Goal: Task Accomplishment & Management: Use online tool/utility

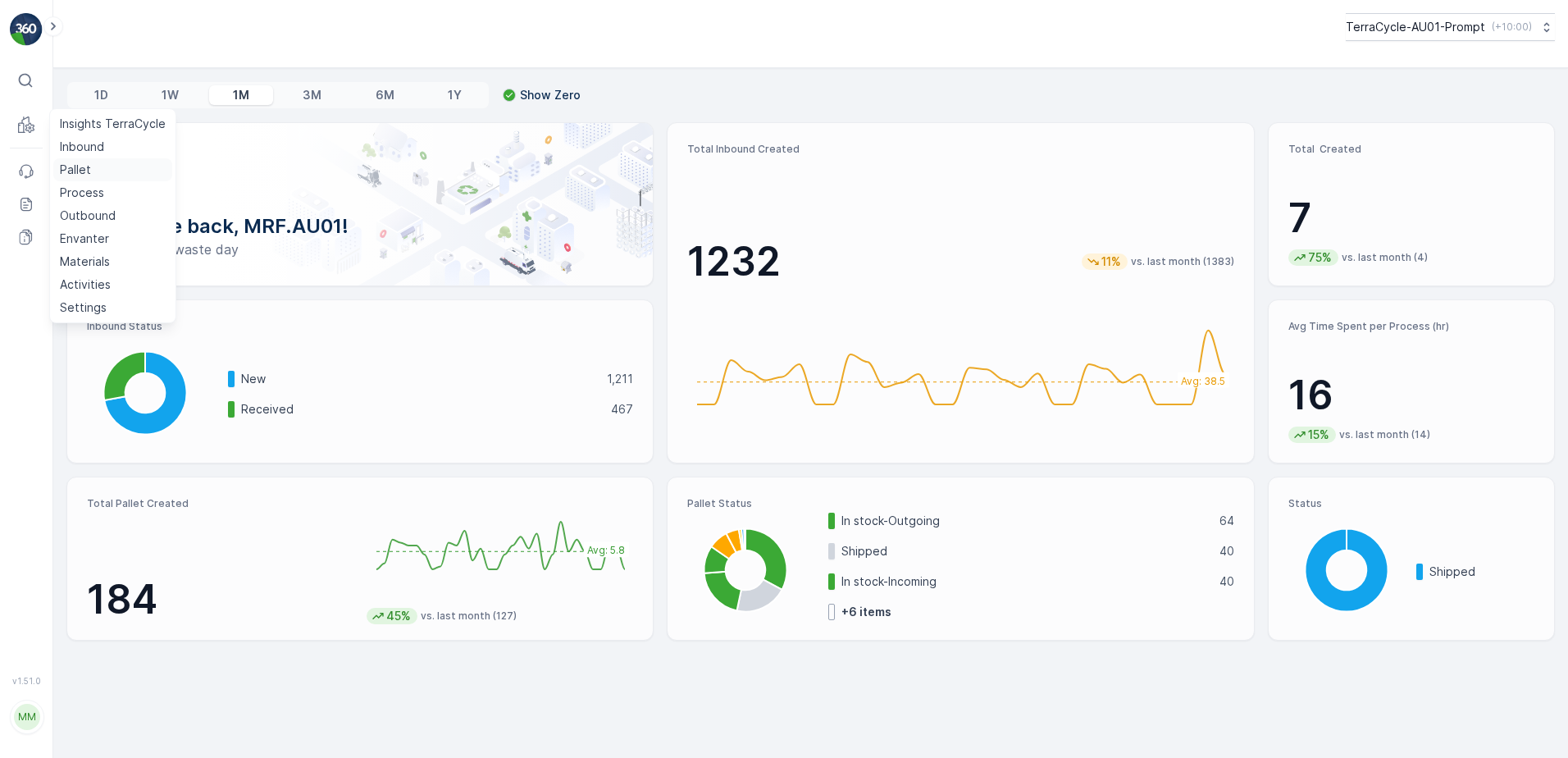
click at [79, 173] on p "Pallet" at bounding box center [75, 170] width 31 height 17
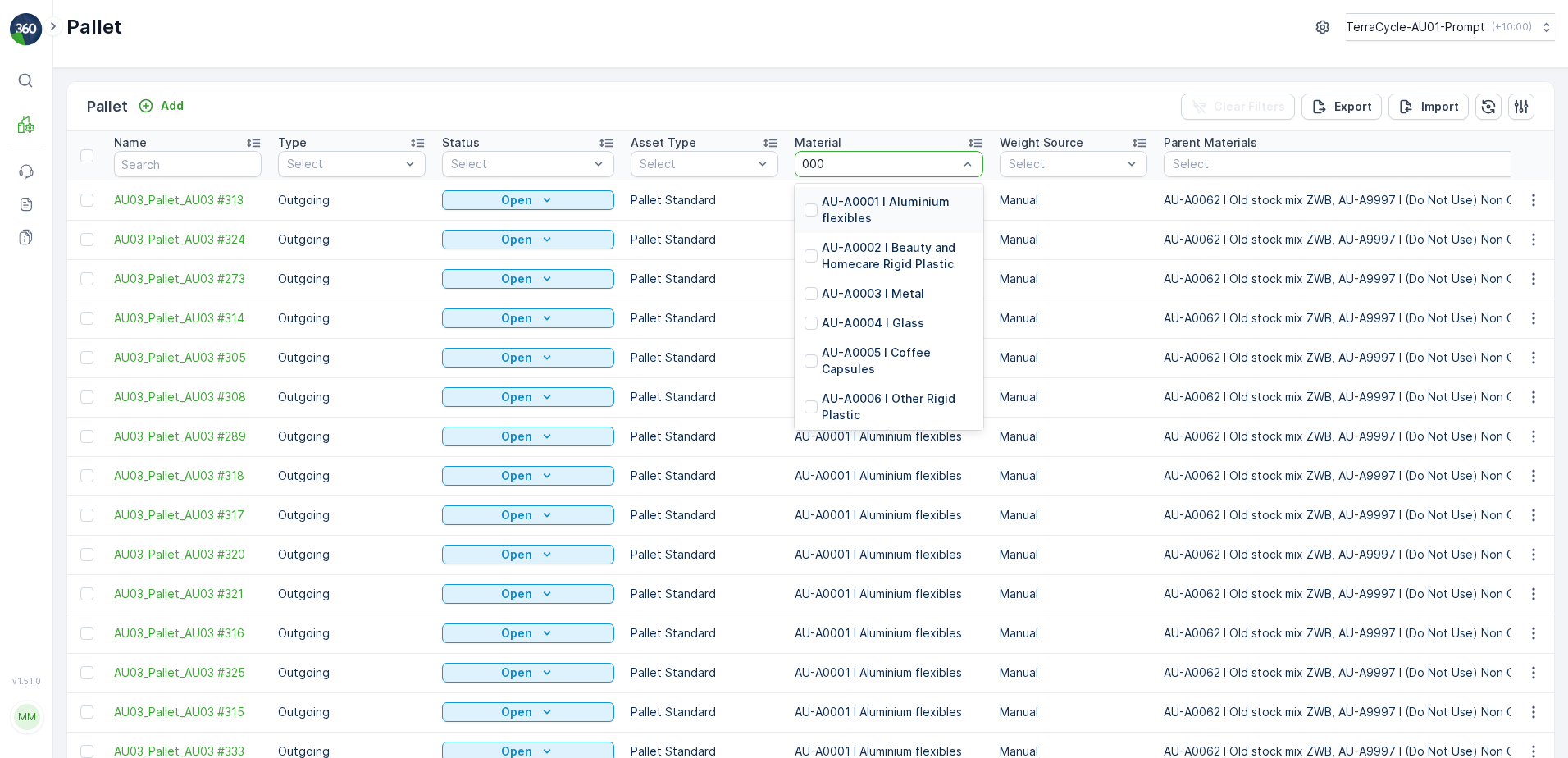
type input "0001"
click at [881, 207] on p "AU-A0001 I Aluminium flexibles" at bounding box center [897, 209] width 152 height 32
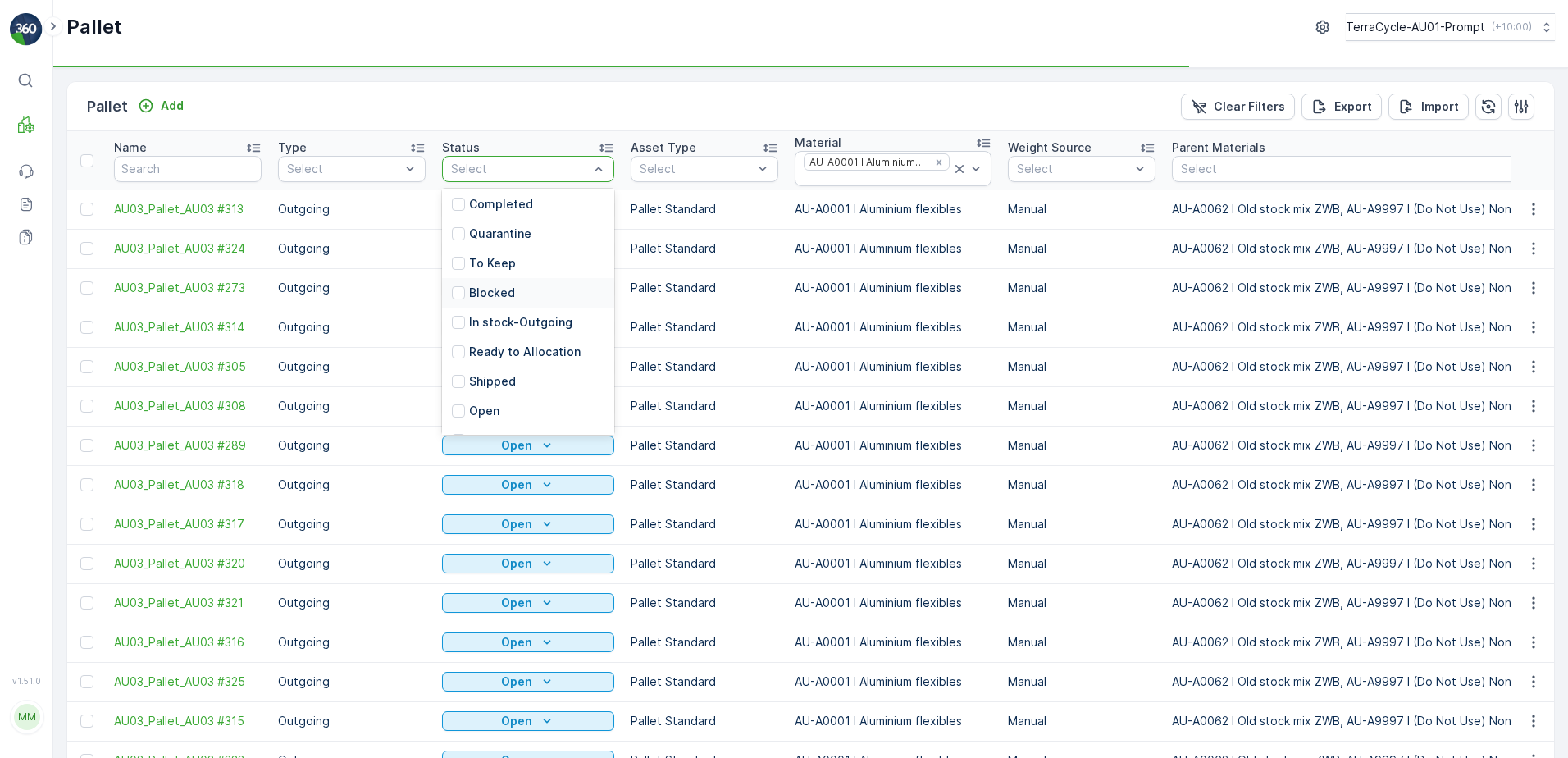
scroll to position [161, 0]
click at [478, 388] on p "Open" at bounding box center [484, 387] width 30 height 17
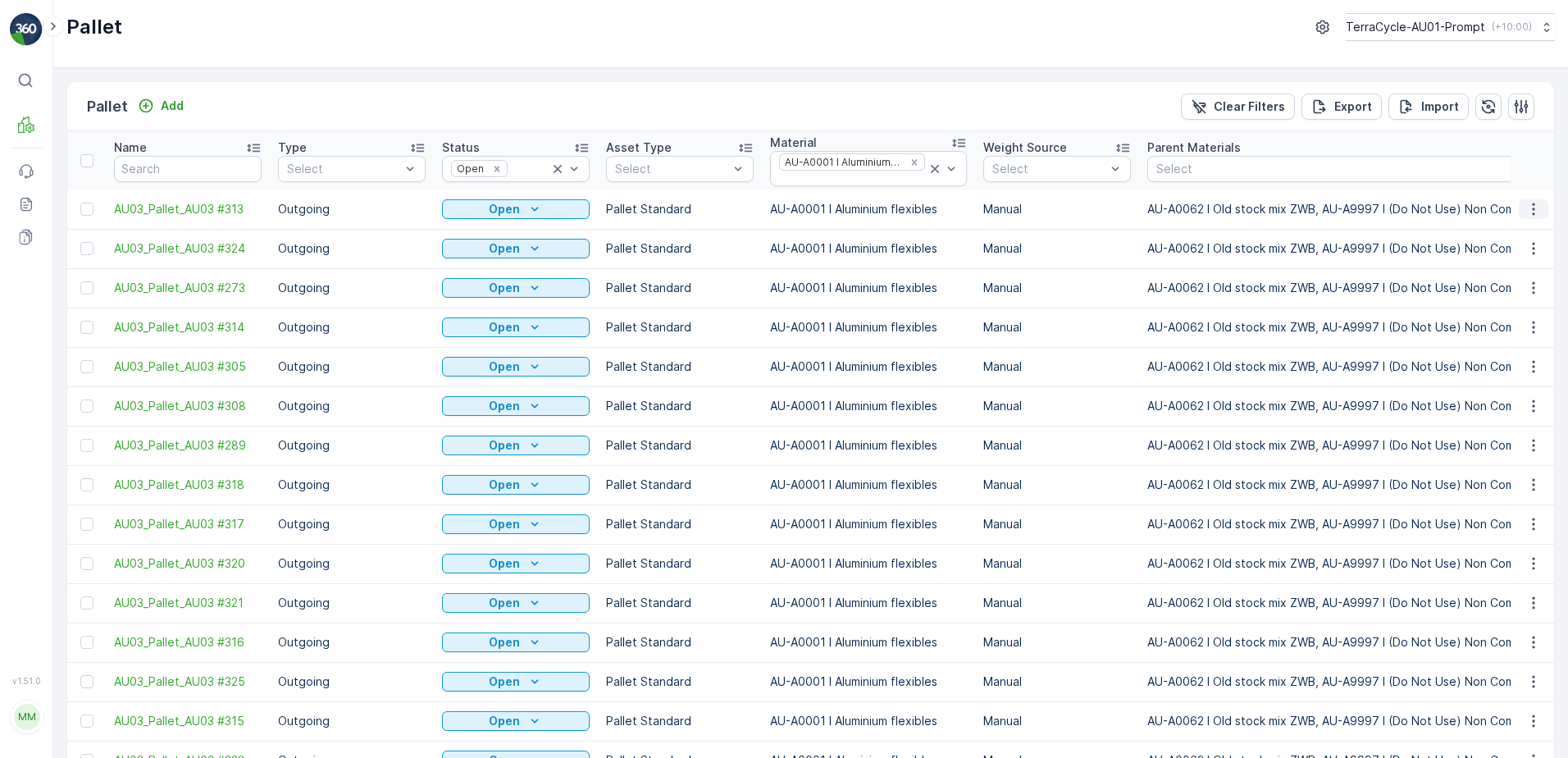
click at [1527, 210] on icon "button" at bounding box center [1533, 209] width 17 height 17
click at [1491, 323] on span "Print QR" at bounding box center [1489, 326] width 45 height 17
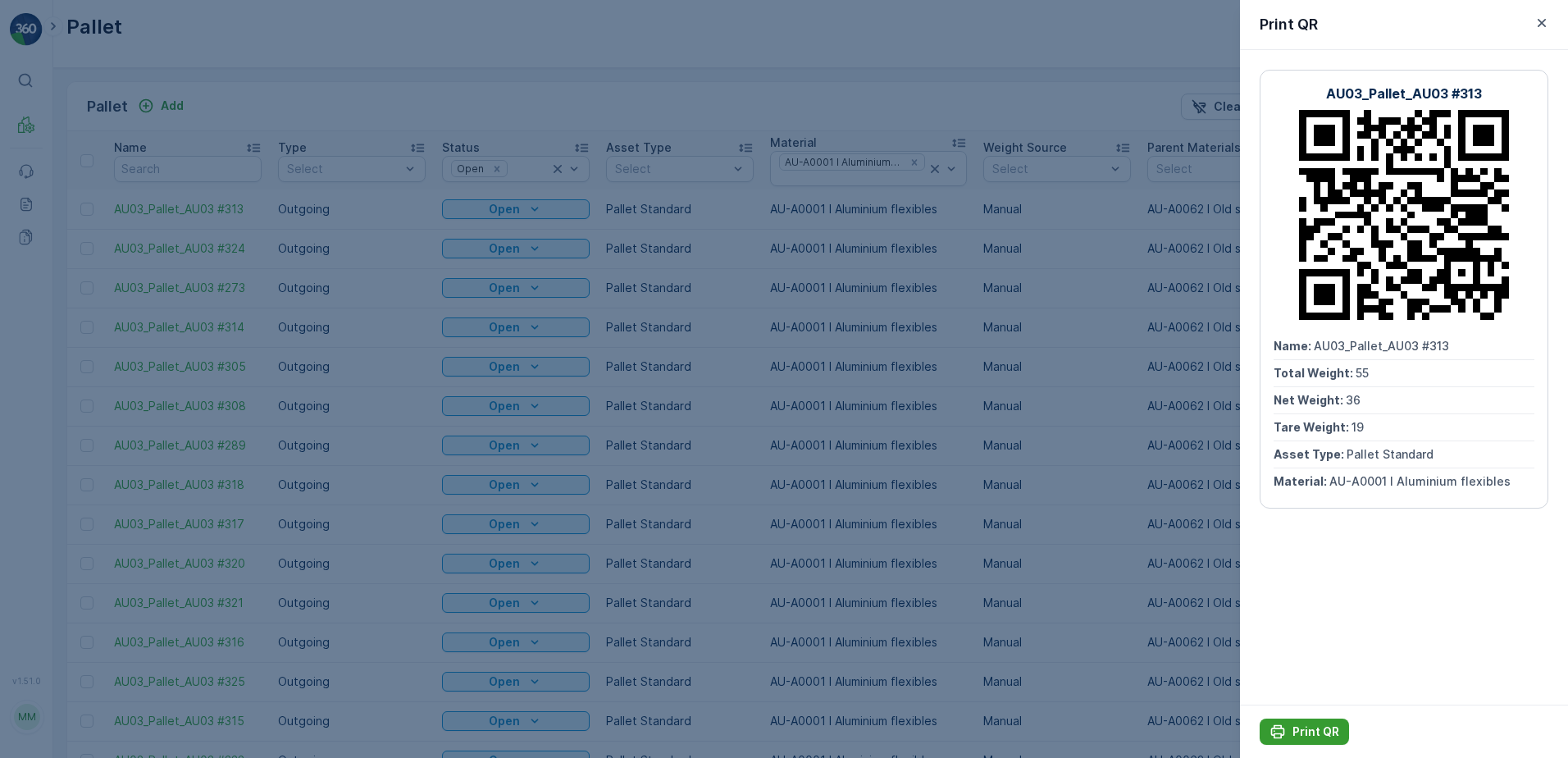
click at [1326, 735] on p "Print QR" at bounding box center [1316, 732] width 47 height 17
click at [1537, 25] on icon "button" at bounding box center [1542, 23] width 17 height 17
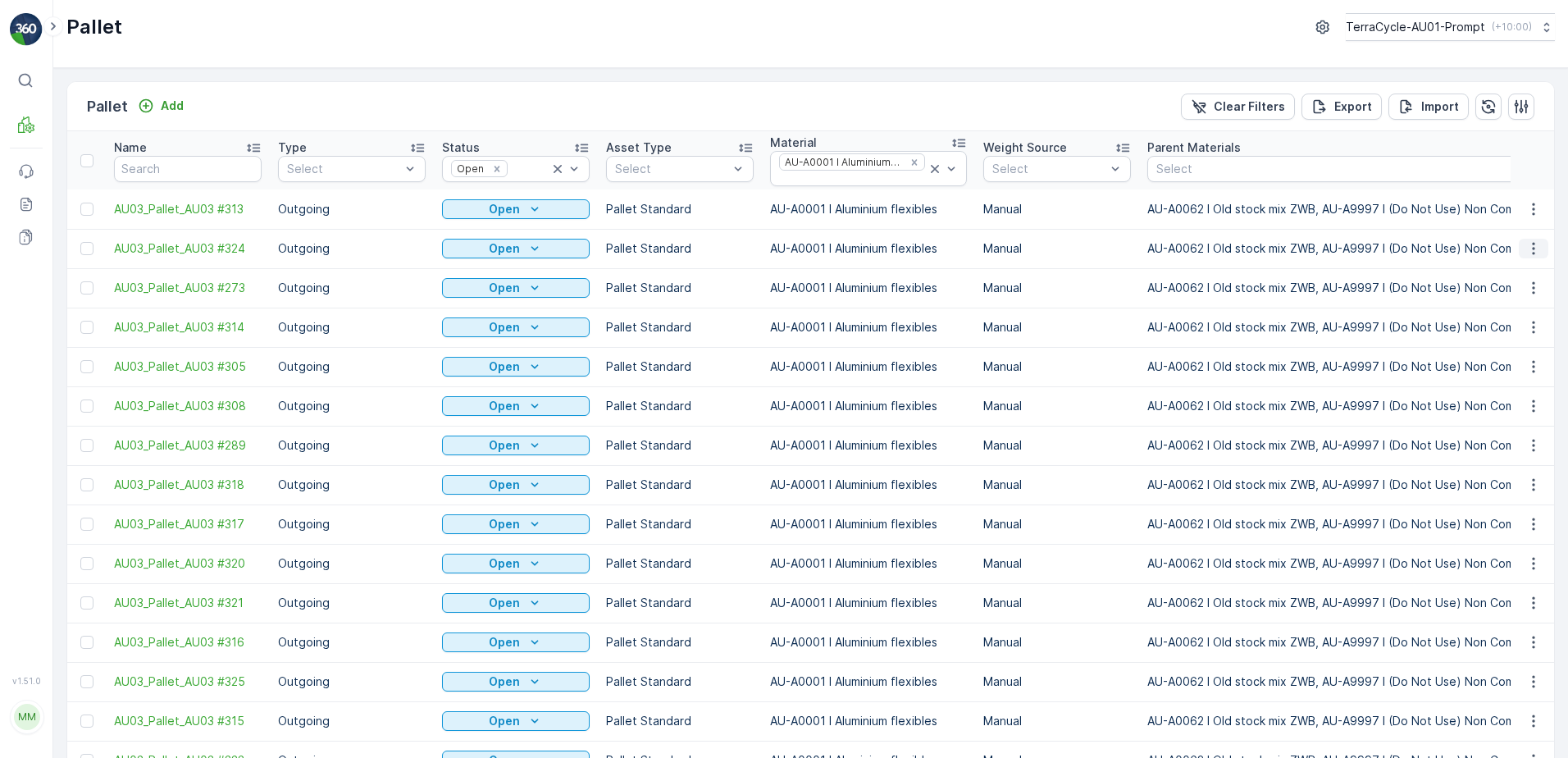
click at [1534, 251] on icon "button" at bounding box center [1533, 248] width 17 height 17
click at [1499, 368] on span "Print QR" at bounding box center [1489, 365] width 45 height 17
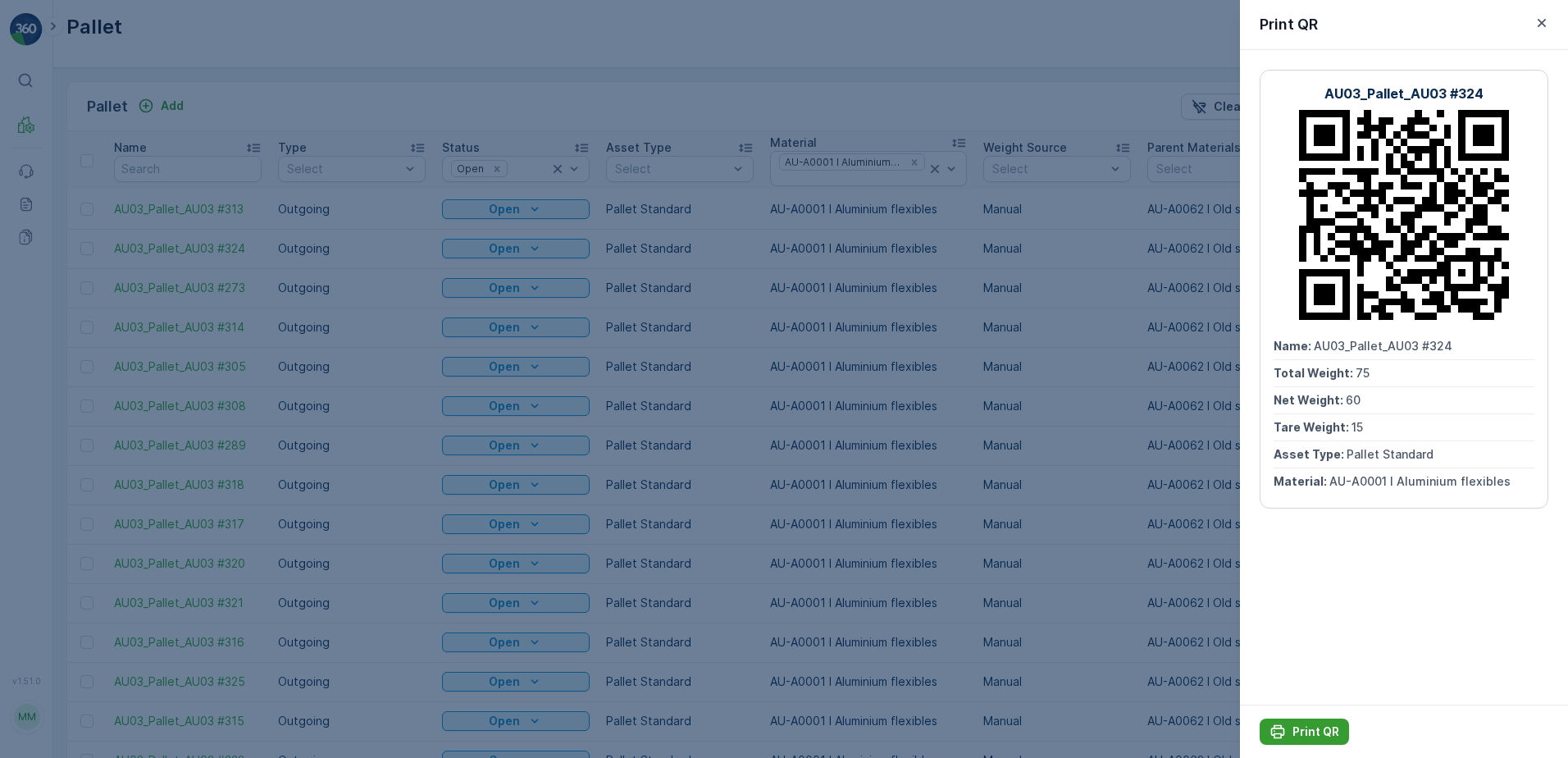
click at [1299, 731] on p "Print QR" at bounding box center [1316, 732] width 47 height 17
click at [1541, 26] on icon "button" at bounding box center [1542, 23] width 17 height 17
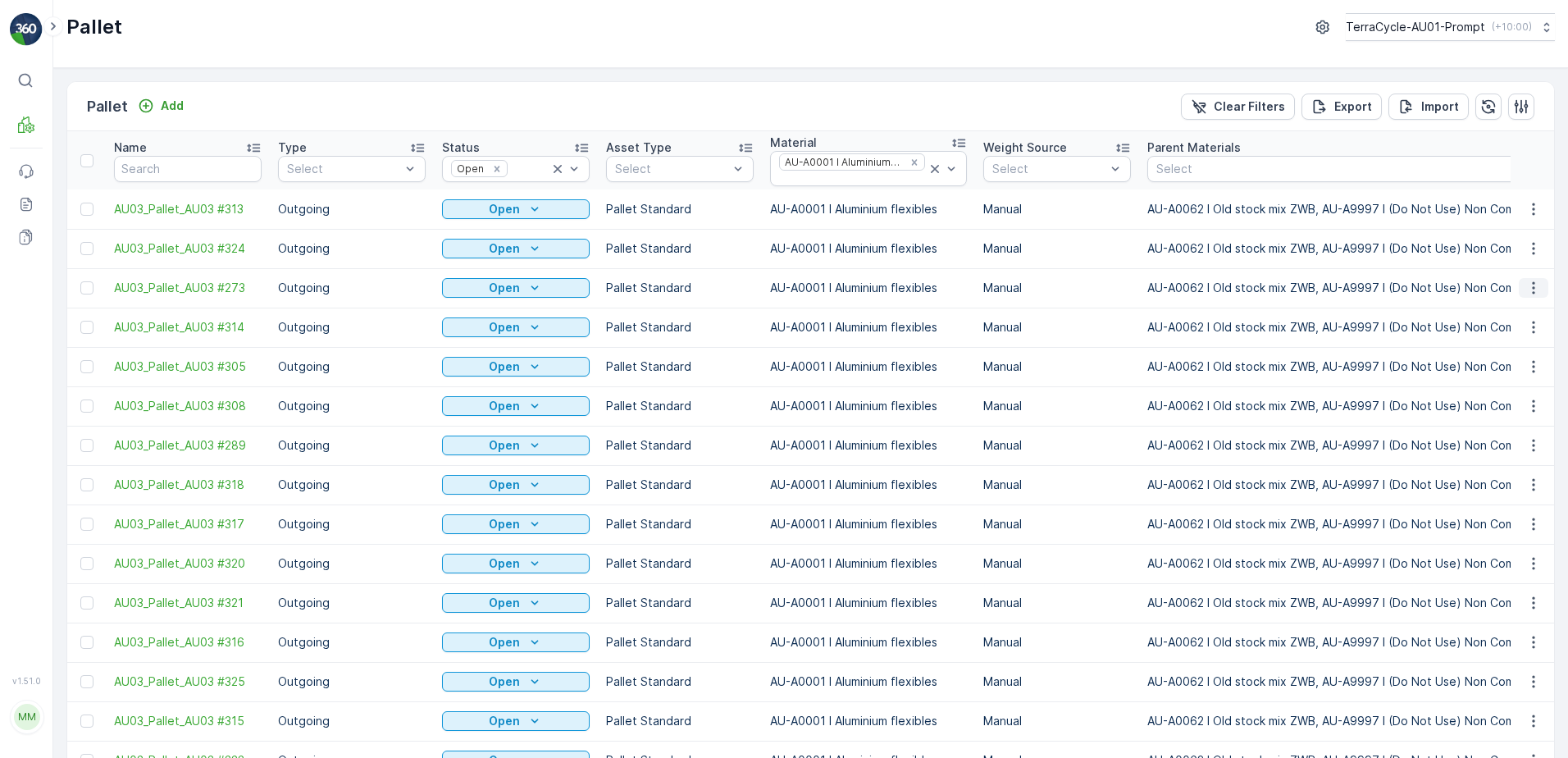
click at [1533, 286] on icon "button" at bounding box center [1533, 287] width 17 height 17
click at [1487, 407] on span "Print QR" at bounding box center [1489, 404] width 45 height 17
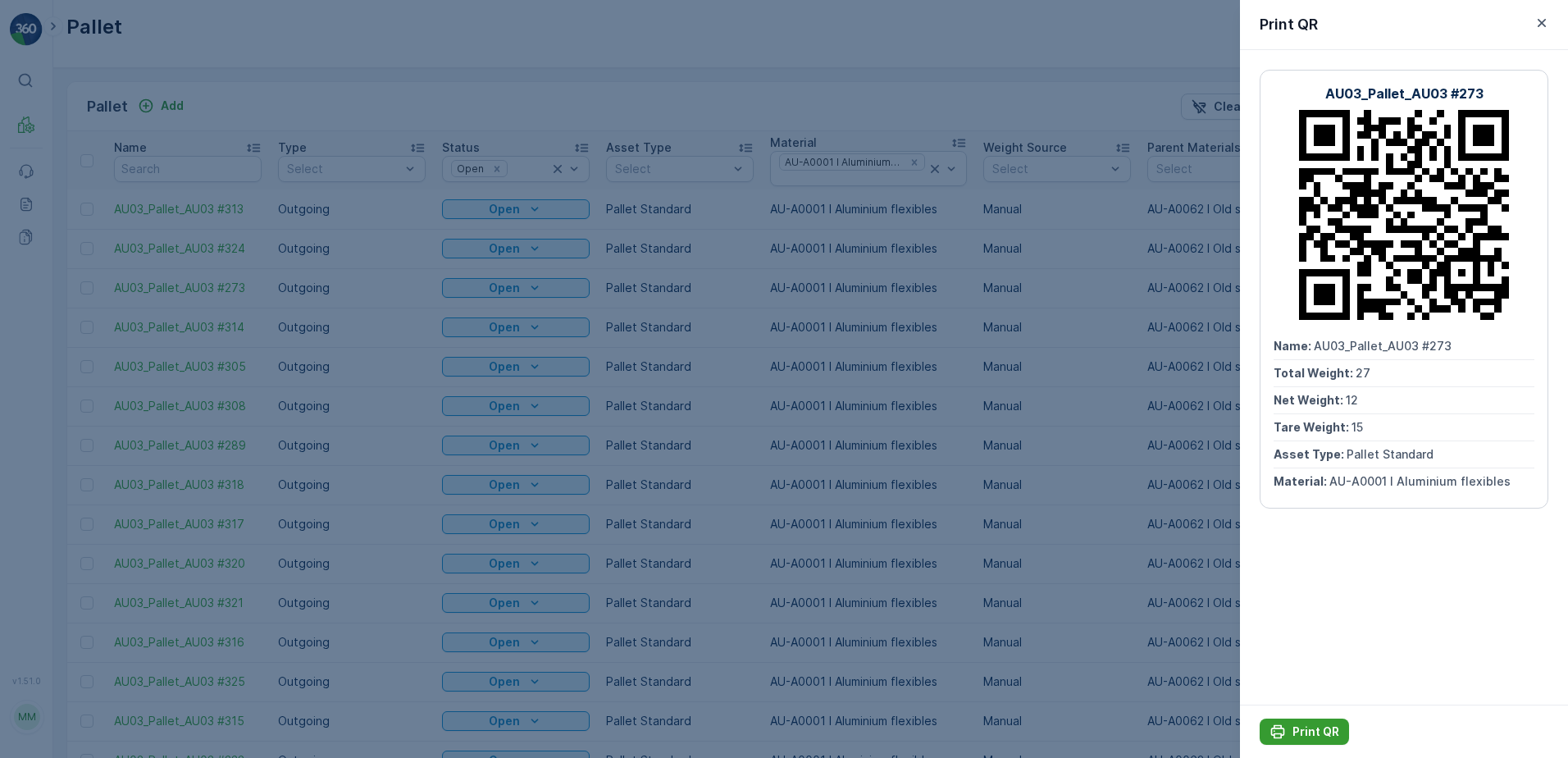
click at [1294, 737] on p "Print QR" at bounding box center [1316, 732] width 47 height 17
click at [1541, 19] on icon "button" at bounding box center [1542, 23] width 17 height 17
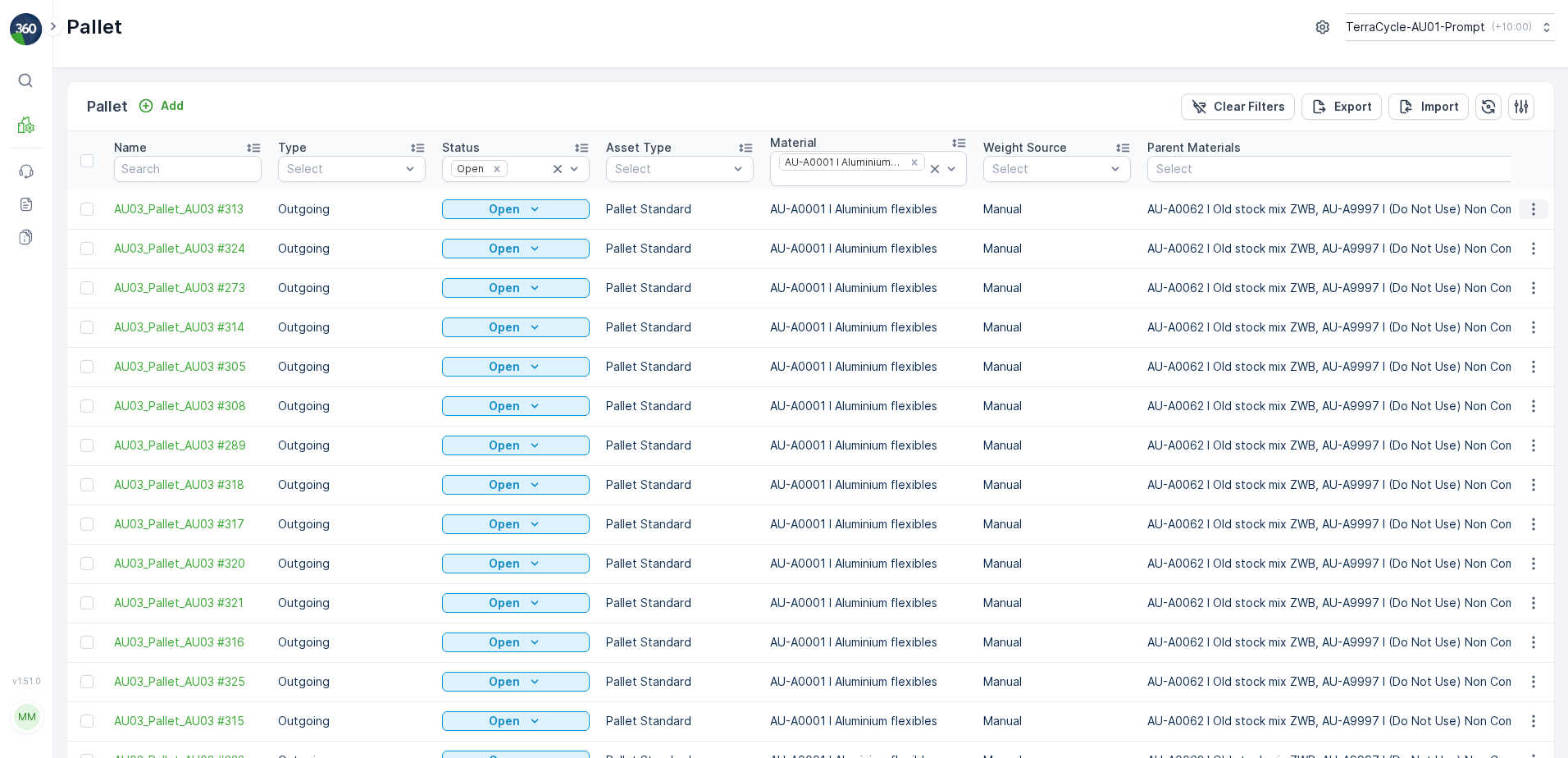
click at [1528, 212] on icon "button" at bounding box center [1533, 209] width 17 height 17
click at [1494, 328] on span "Print QR" at bounding box center [1489, 326] width 45 height 17
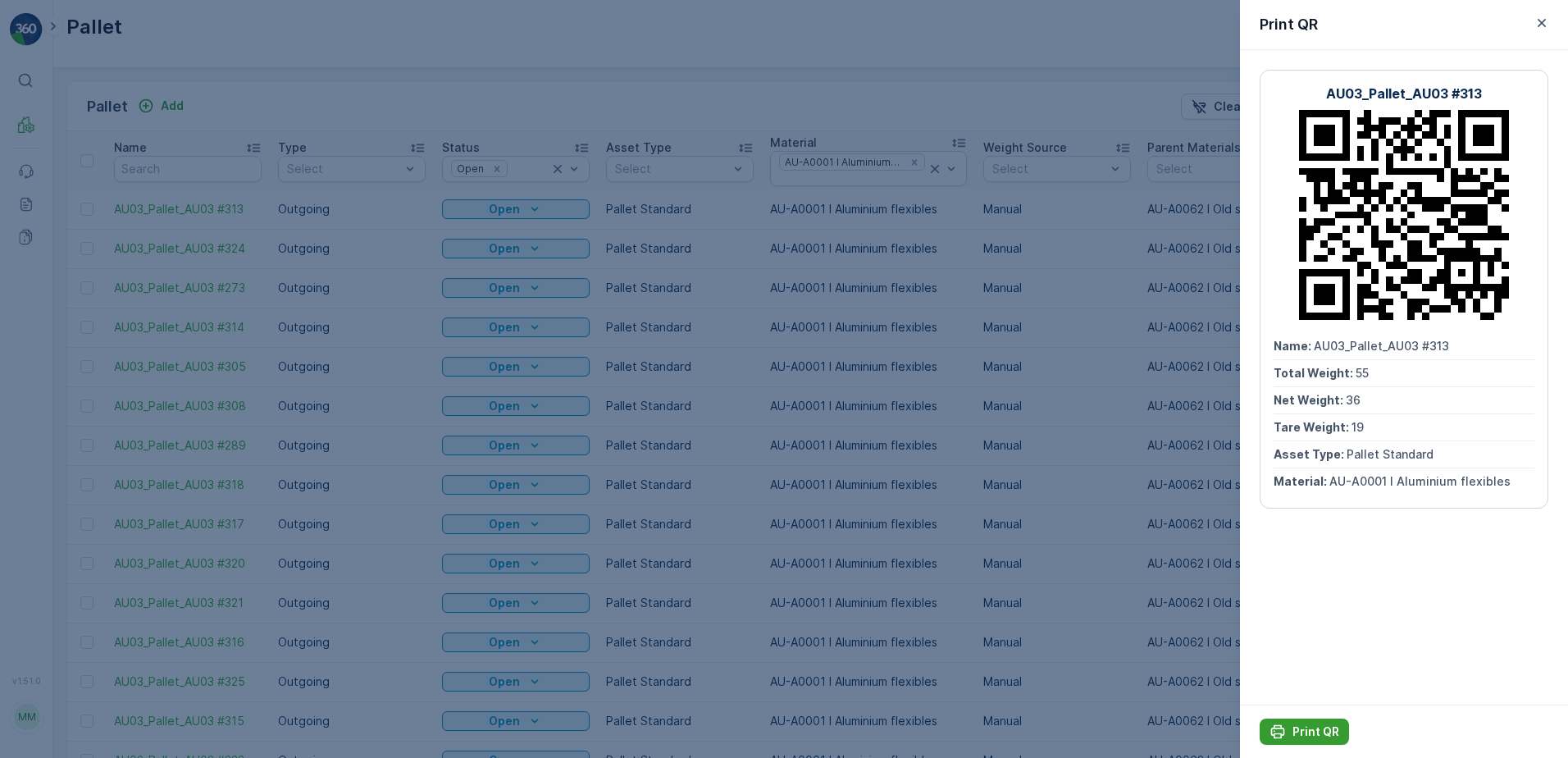
click at [1321, 738] on p "Print QR" at bounding box center [1316, 732] width 47 height 17
click at [1537, 18] on icon "button" at bounding box center [1542, 23] width 17 height 17
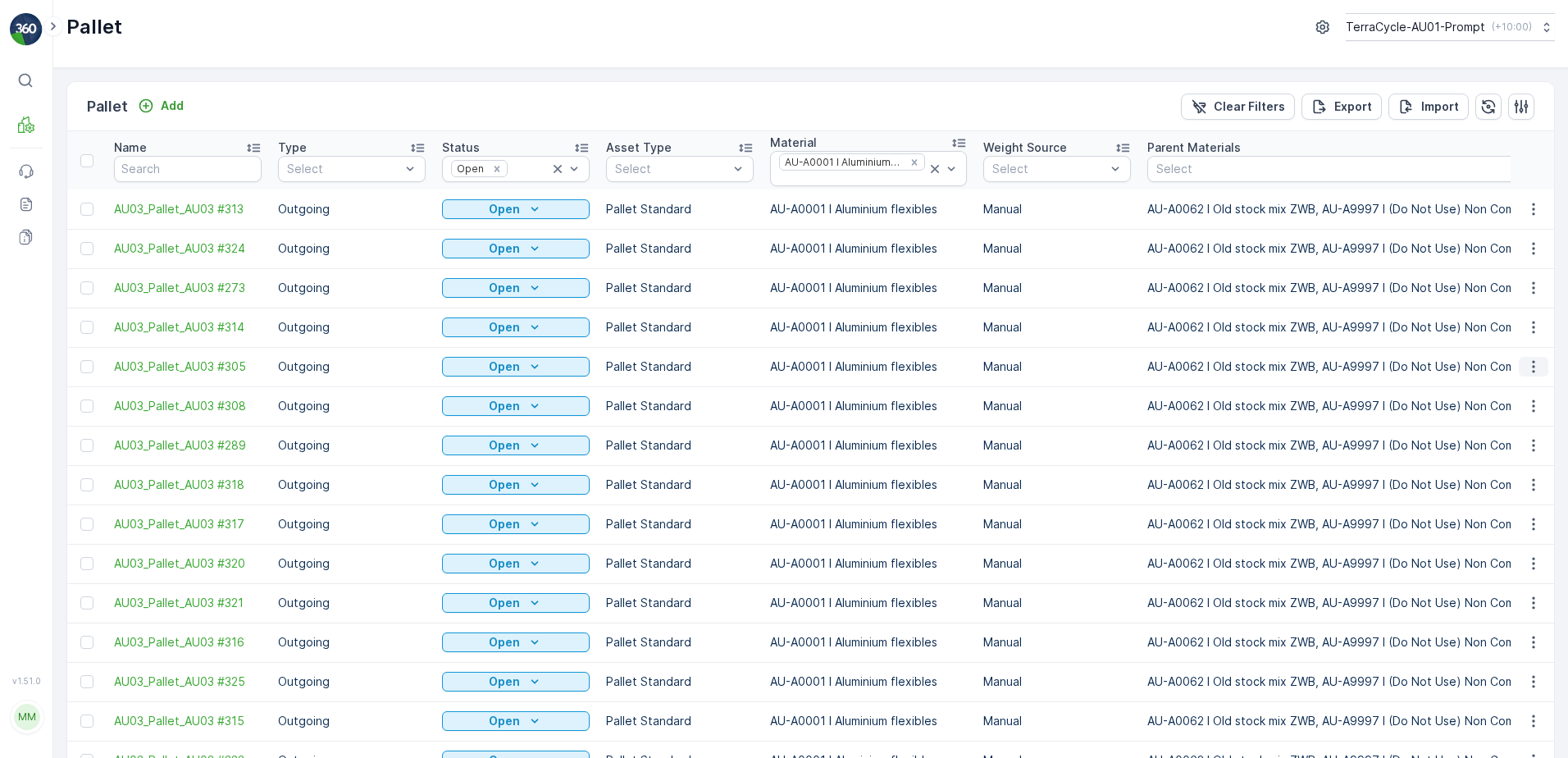
click at [1528, 365] on icon "button" at bounding box center [1533, 367] width 17 height 17
click at [1486, 480] on span "Print QR" at bounding box center [1489, 482] width 45 height 17
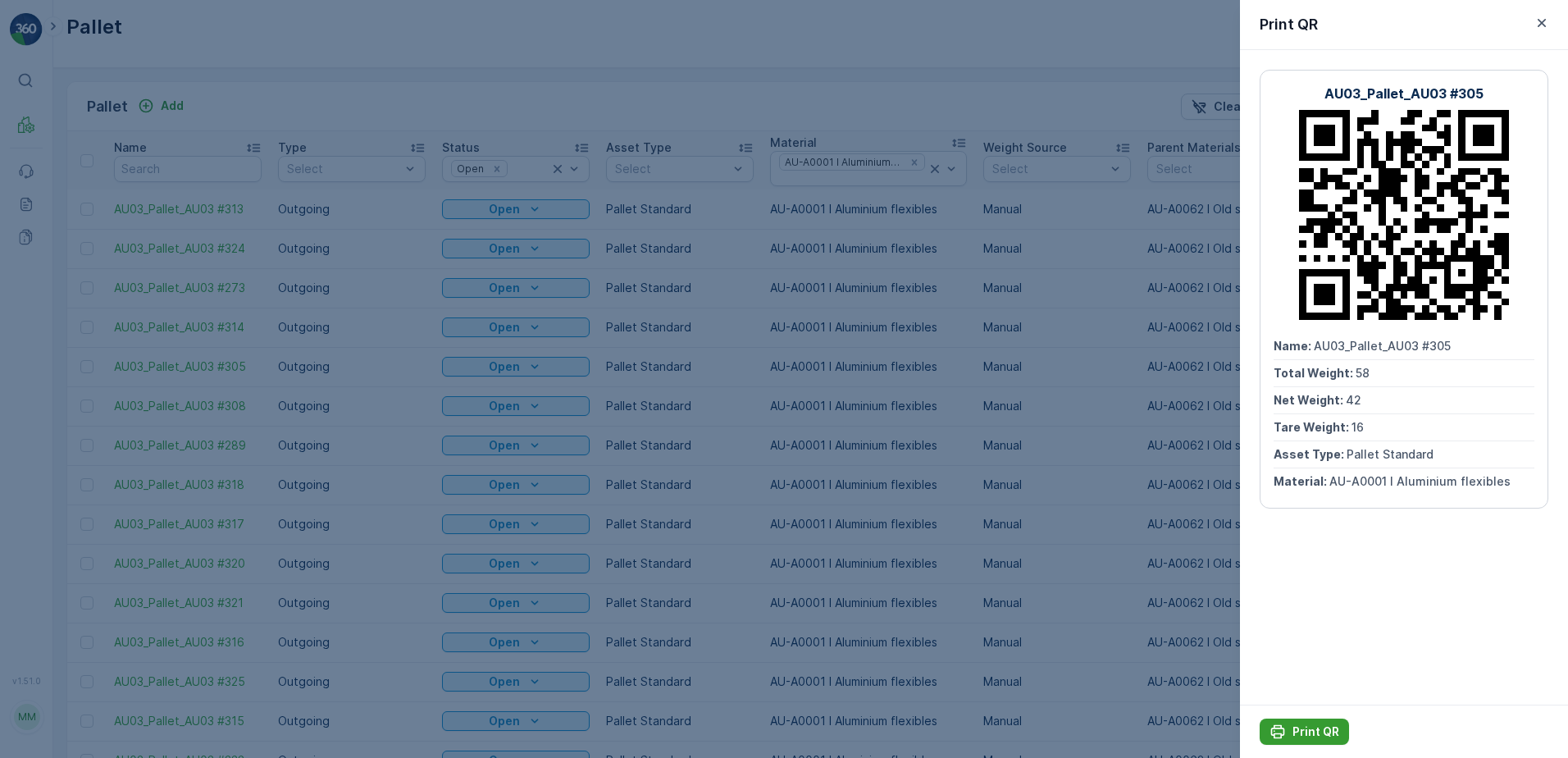
click at [1311, 732] on p "Print QR" at bounding box center [1316, 732] width 47 height 17
click at [1544, 24] on icon "button" at bounding box center [1542, 23] width 17 height 17
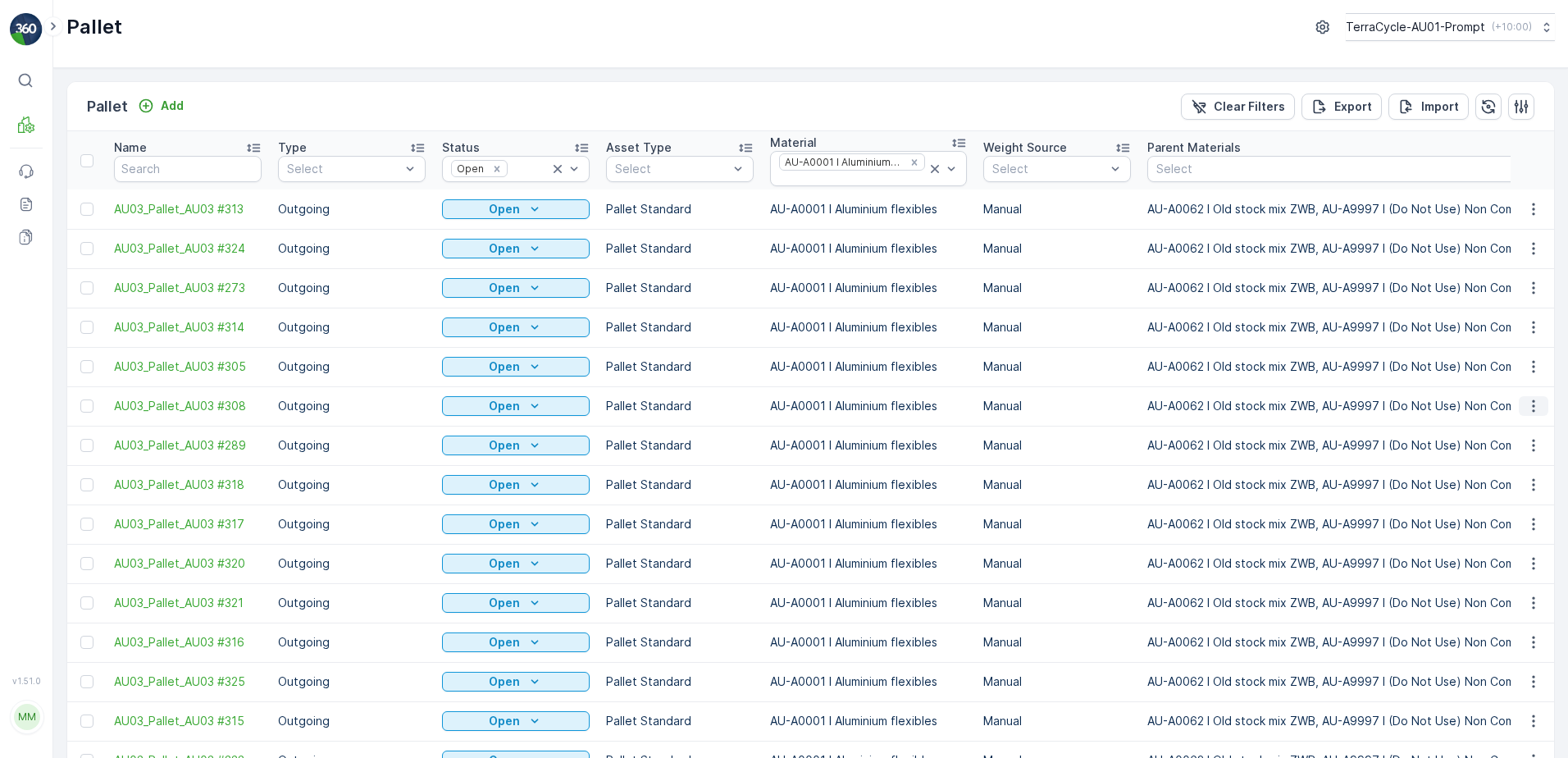
click at [1533, 407] on icon "button" at bounding box center [1533, 406] width 17 height 17
click at [1494, 527] on span "Print QR" at bounding box center [1489, 523] width 45 height 17
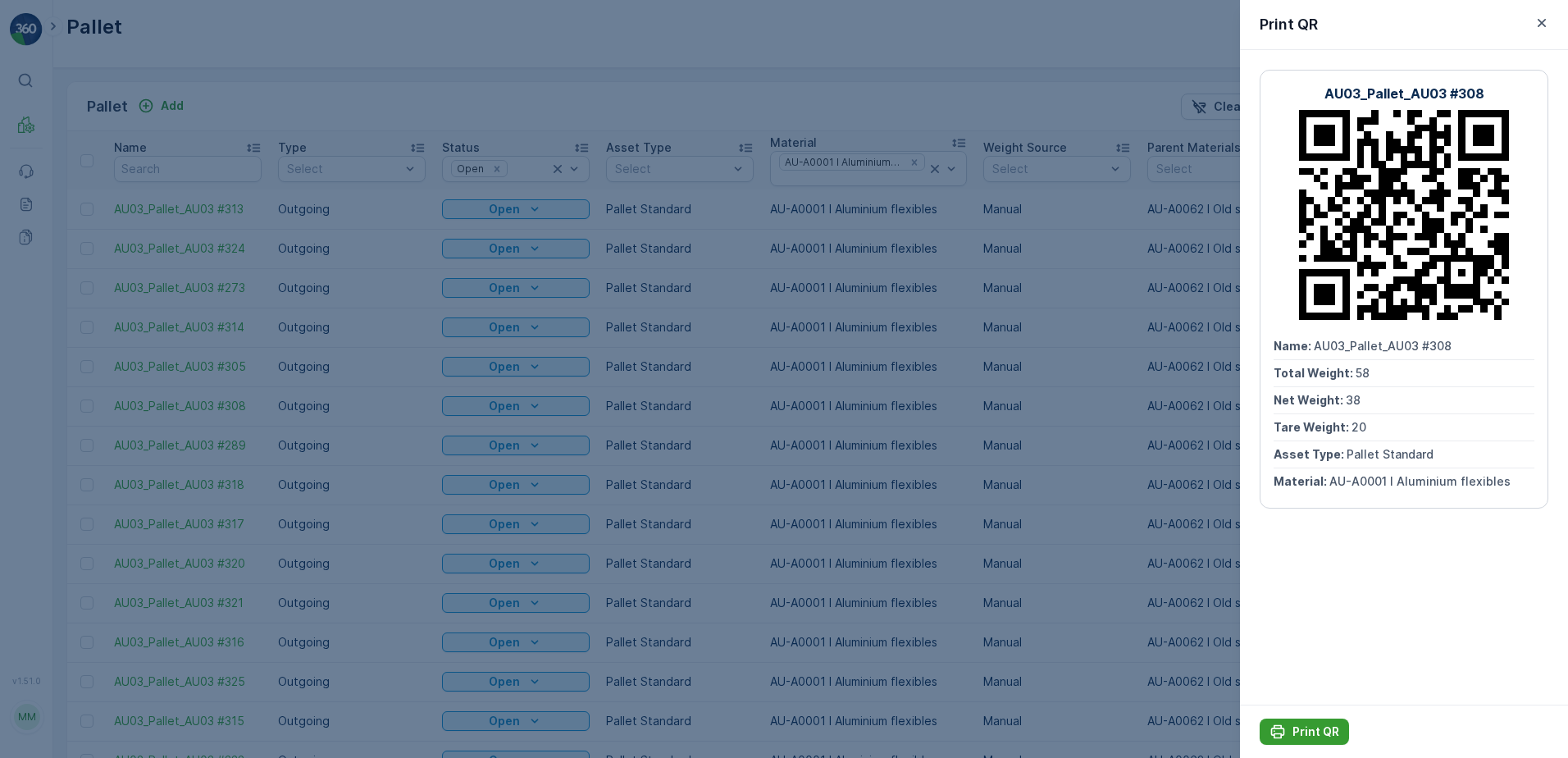
click at [1312, 728] on p "Print QR" at bounding box center [1316, 732] width 47 height 17
click at [1547, 23] on icon "button" at bounding box center [1542, 23] width 17 height 17
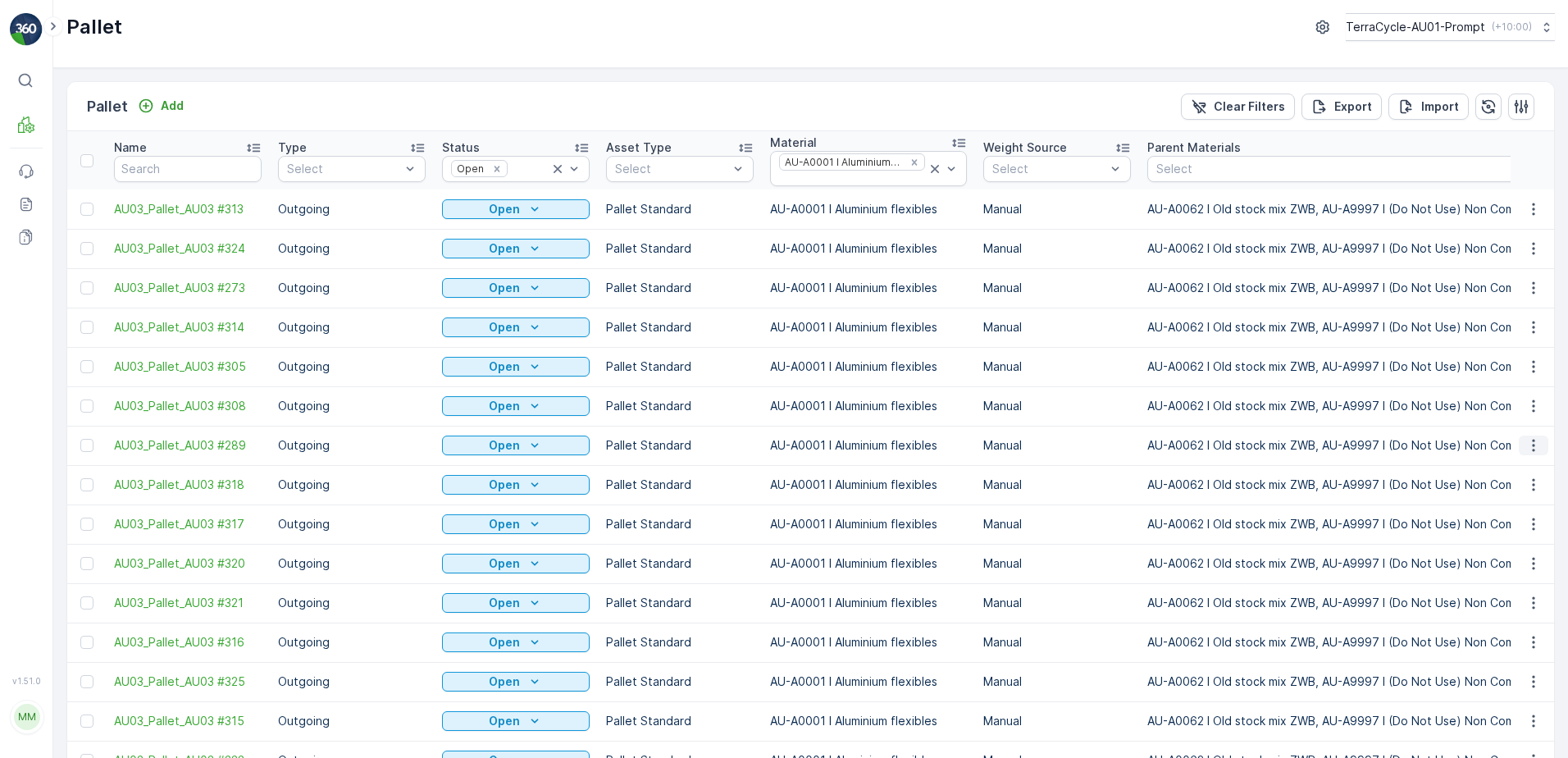
click at [1525, 437] on icon "button" at bounding box center [1533, 445] width 17 height 17
click at [1515, 233] on div "Print QR" at bounding box center [1513, 233] width 108 height 23
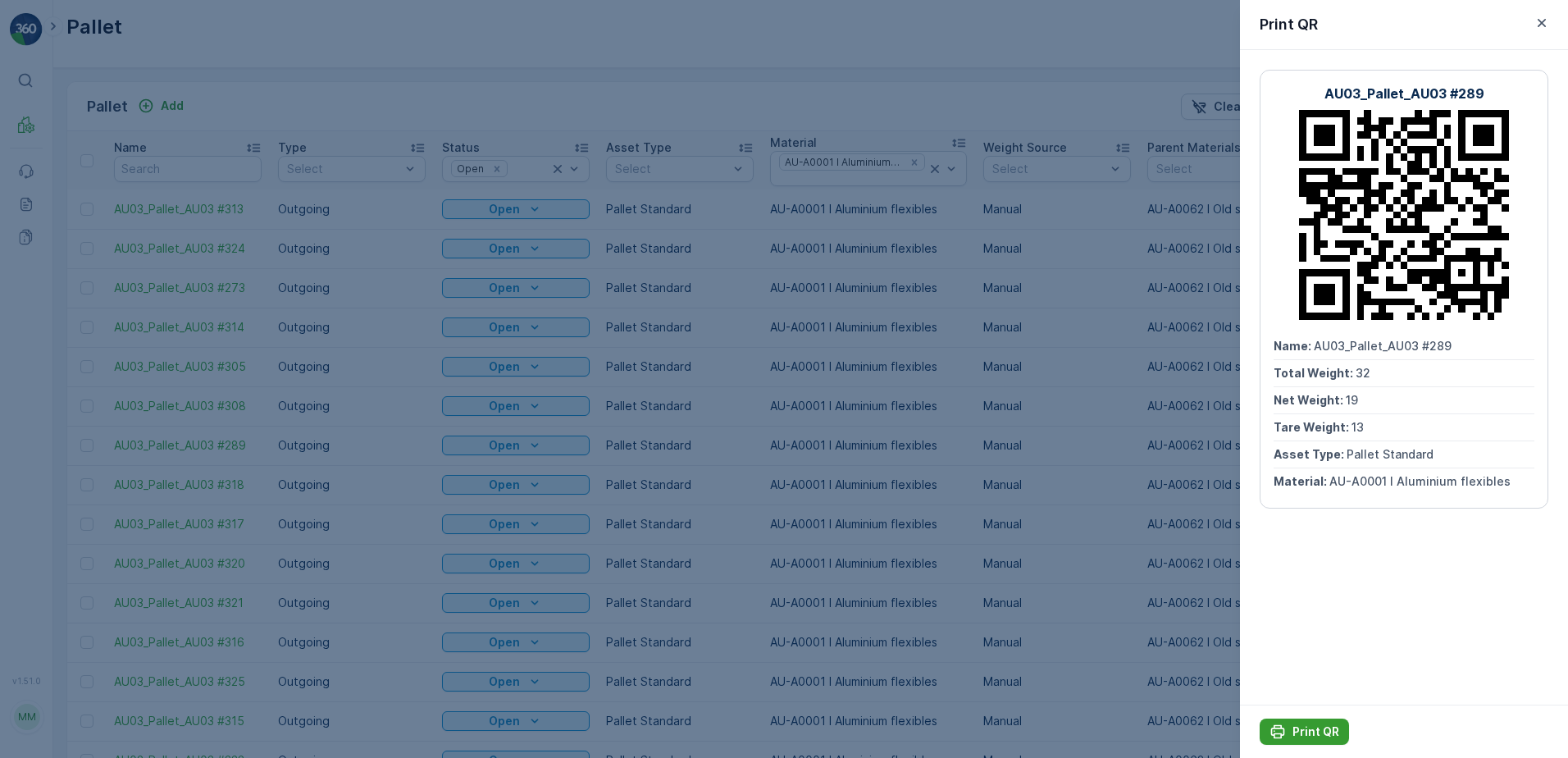
click at [1311, 734] on p "Print QR" at bounding box center [1316, 732] width 47 height 17
click at [1540, 23] on icon "button" at bounding box center [1542, 23] width 17 height 17
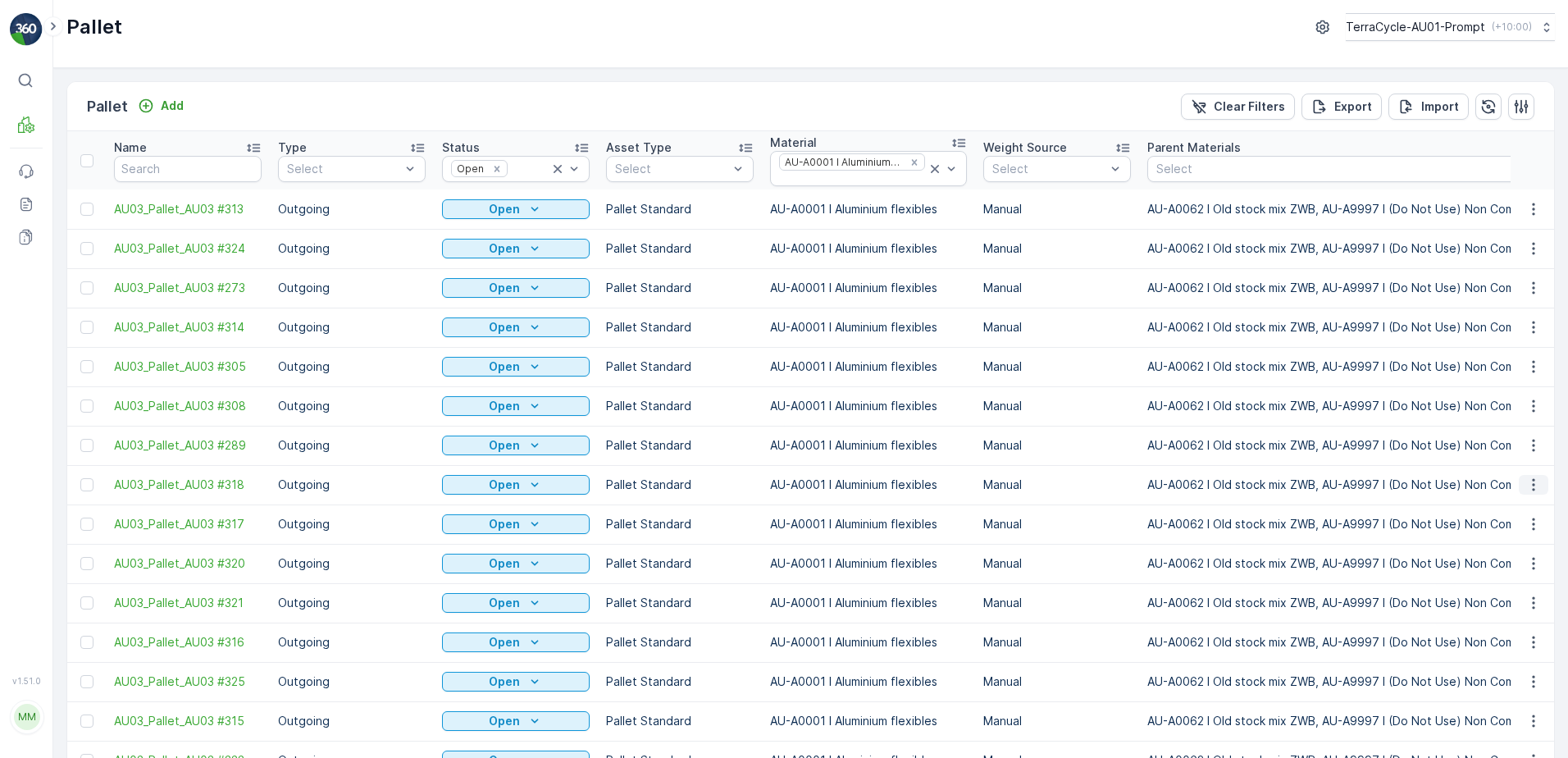
click at [1537, 477] on icon "button" at bounding box center [1533, 484] width 17 height 17
click at [1506, 274] on span "Print QR" at bounding box center [1489, 273] width 45 height 17
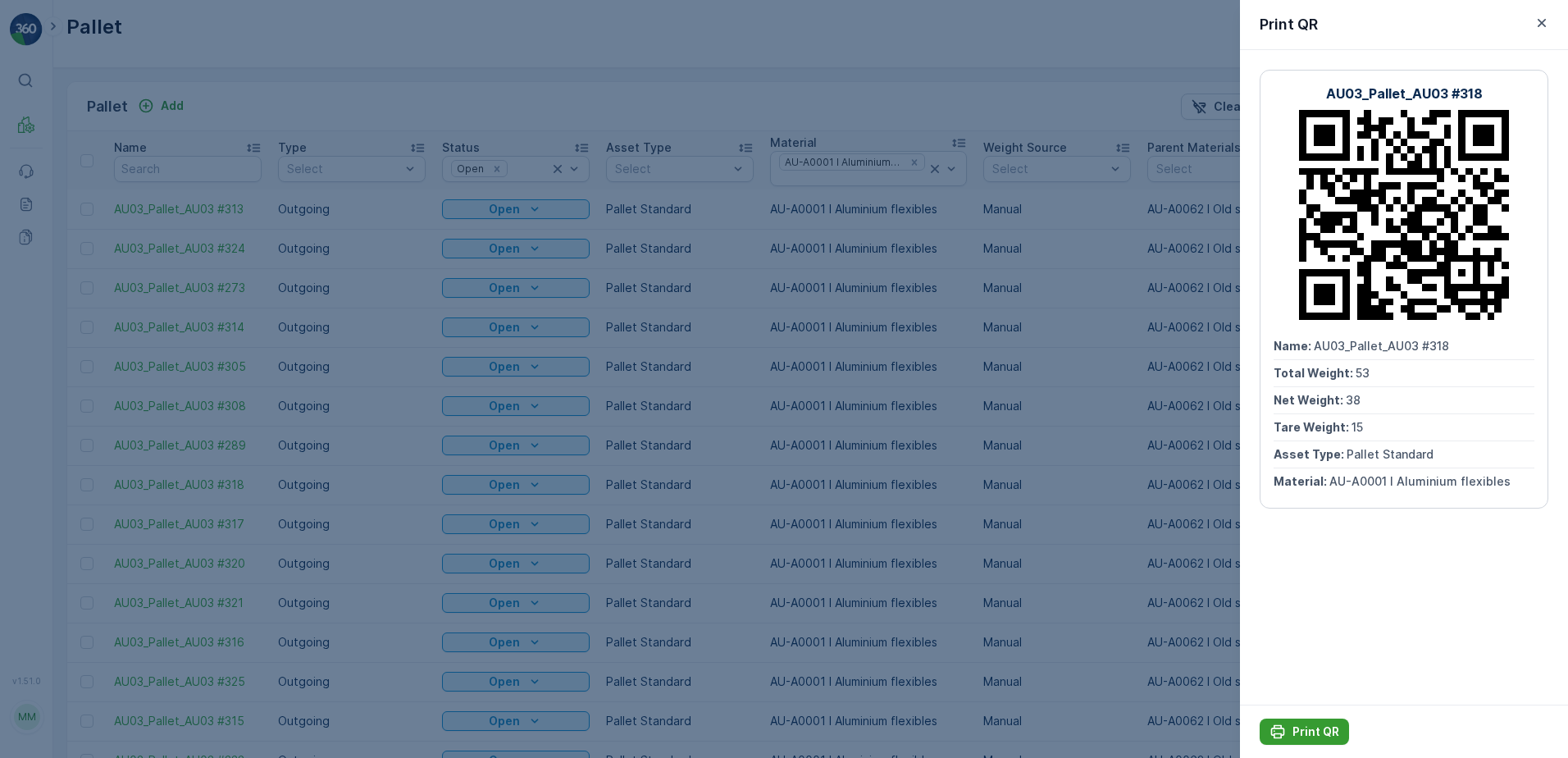
click at [1314, 738] on p "Print QR" at bounding box center [1316, 732] width 47 height 17
click at [1540, 27] on icon "button" at bounding box center [1542, 23] width 17 height 17
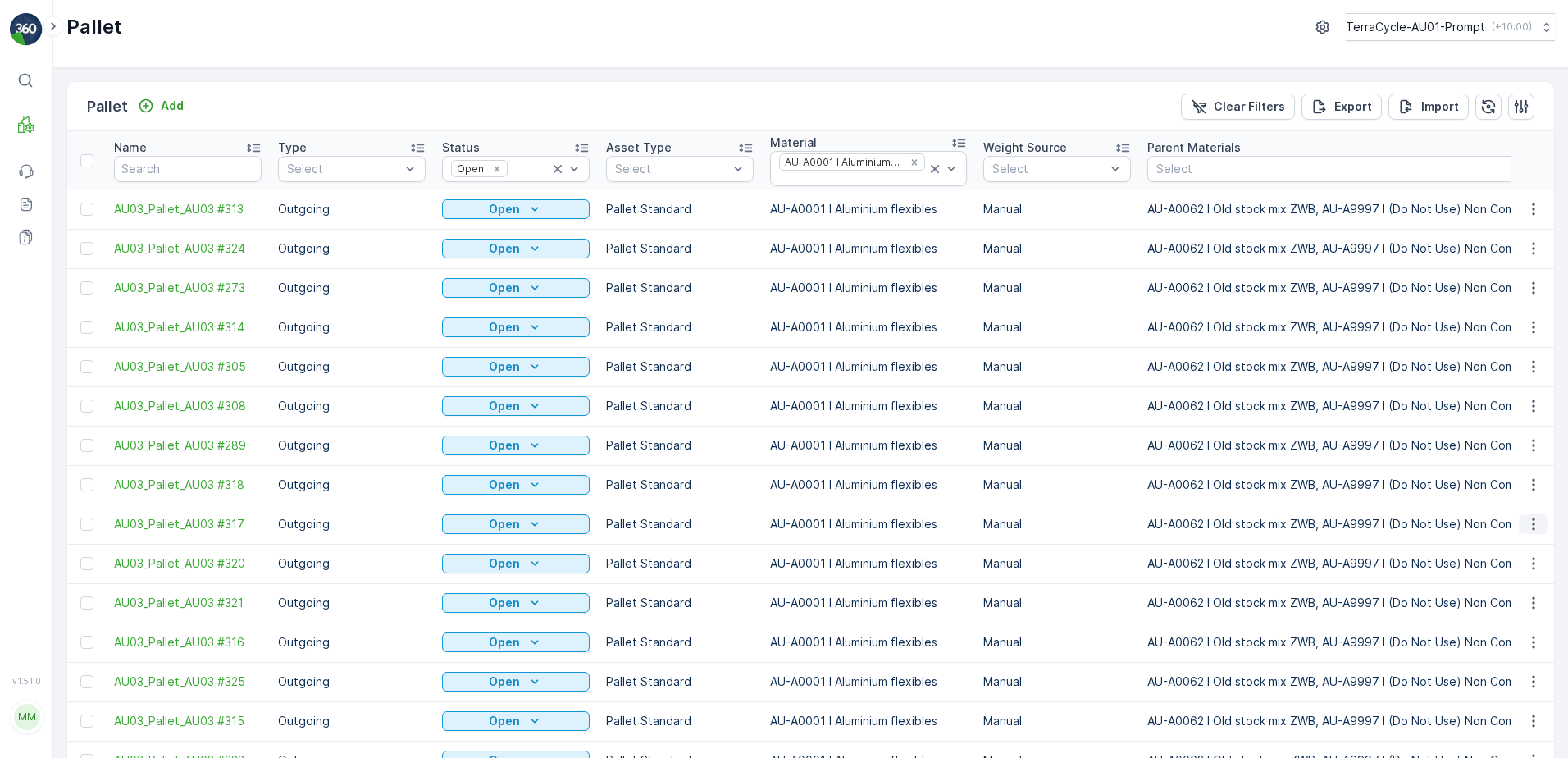
click at [1535, 516] on icon "button" at bounding box center [1533, 524] width 17 height 17
click at [1498, 314] on span "Print QR" at bounding box center [1489, 312] width 45 height 17
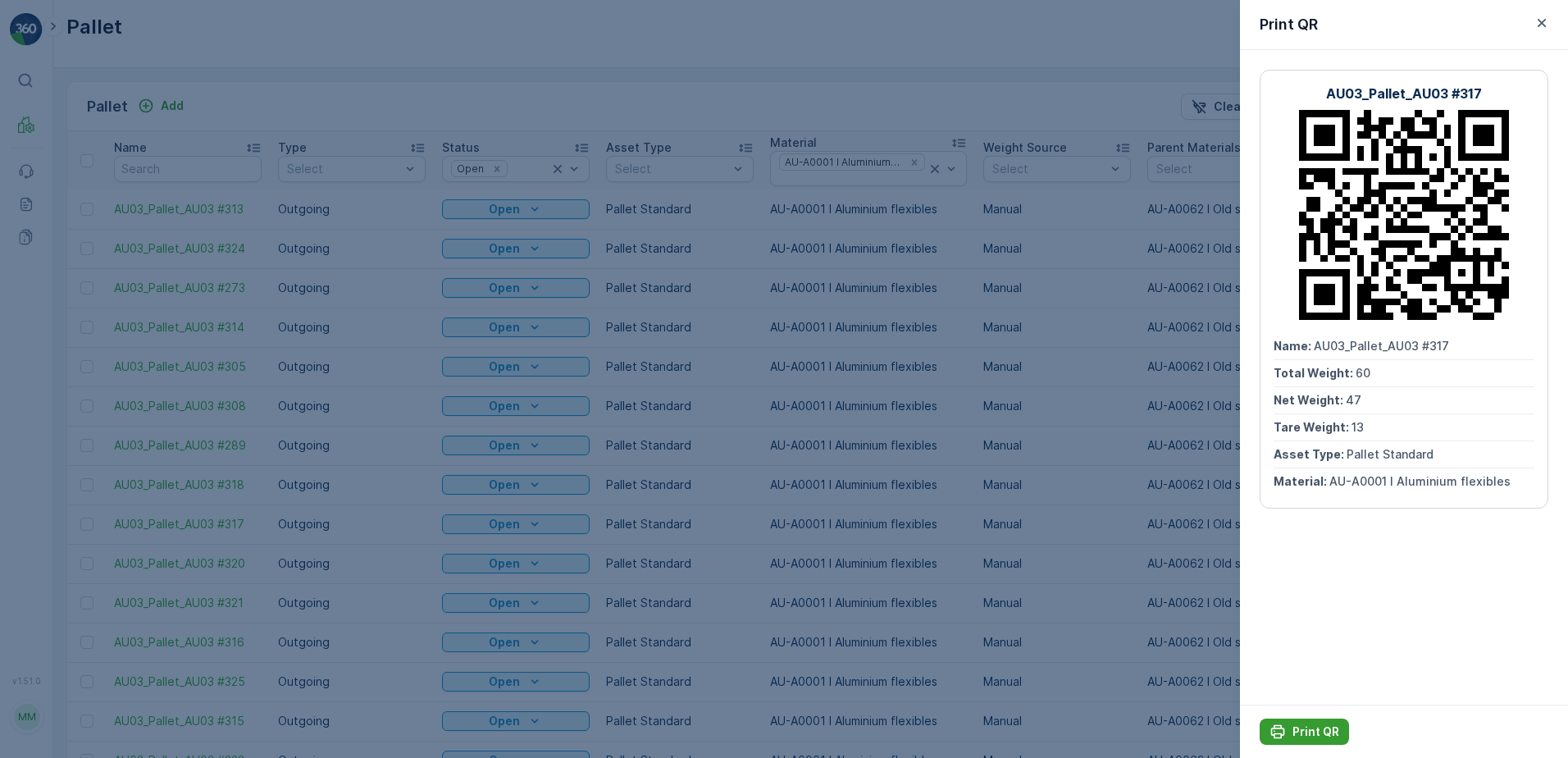
click at [1308, 728] on p "Print QR" at bounding box center [1316, 732] width 47 height 17
click at [1544, 27] on icon "button" at bounding box center [1542, 23] width 17 height 17
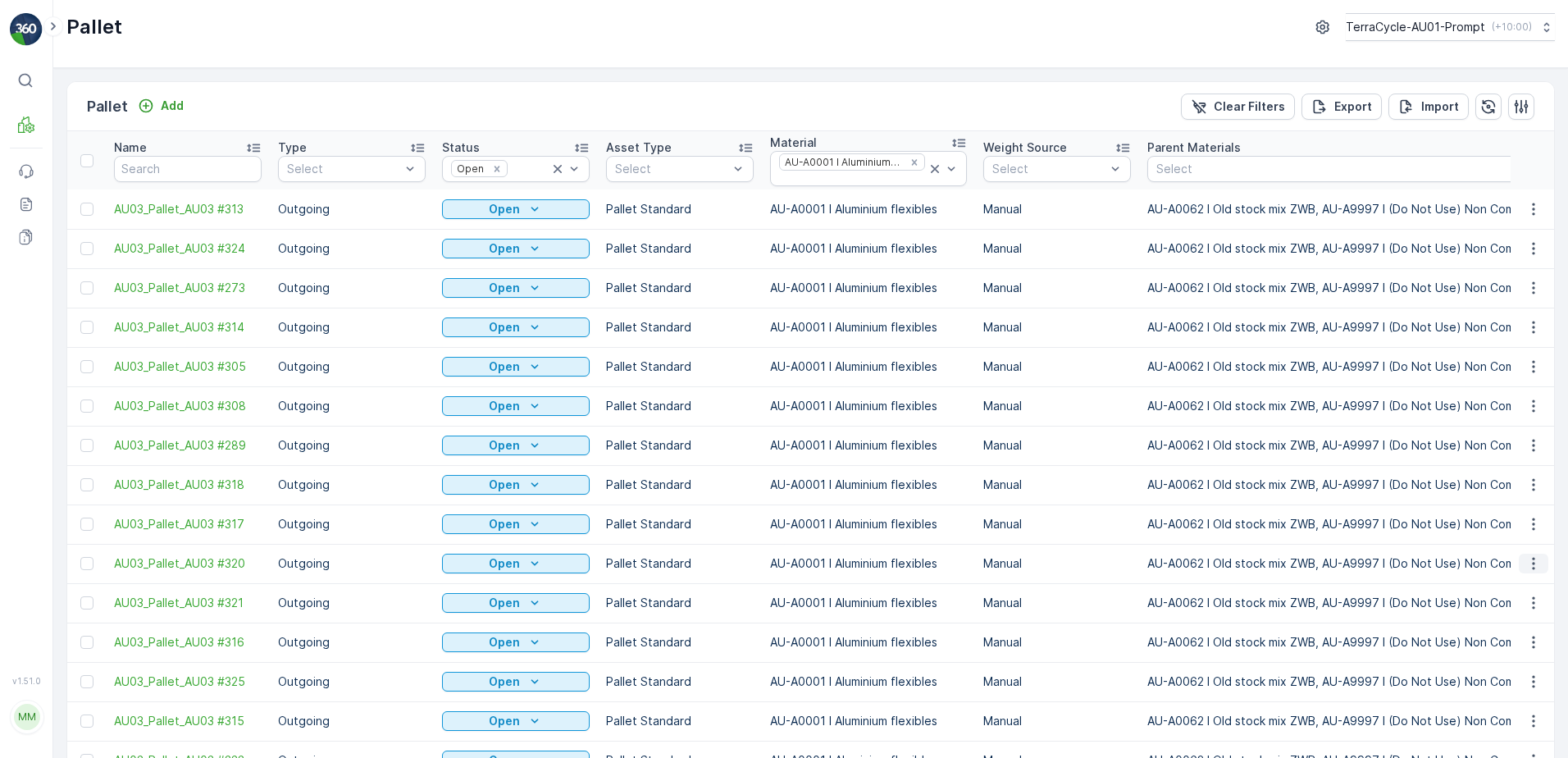
click at [1527, 555] on icon "button" at bounding box center [1533, 563] width 17 height 17
click at [1492, 352] on span "Print QR" at bounding box center [1489, 352] width 45 height 17
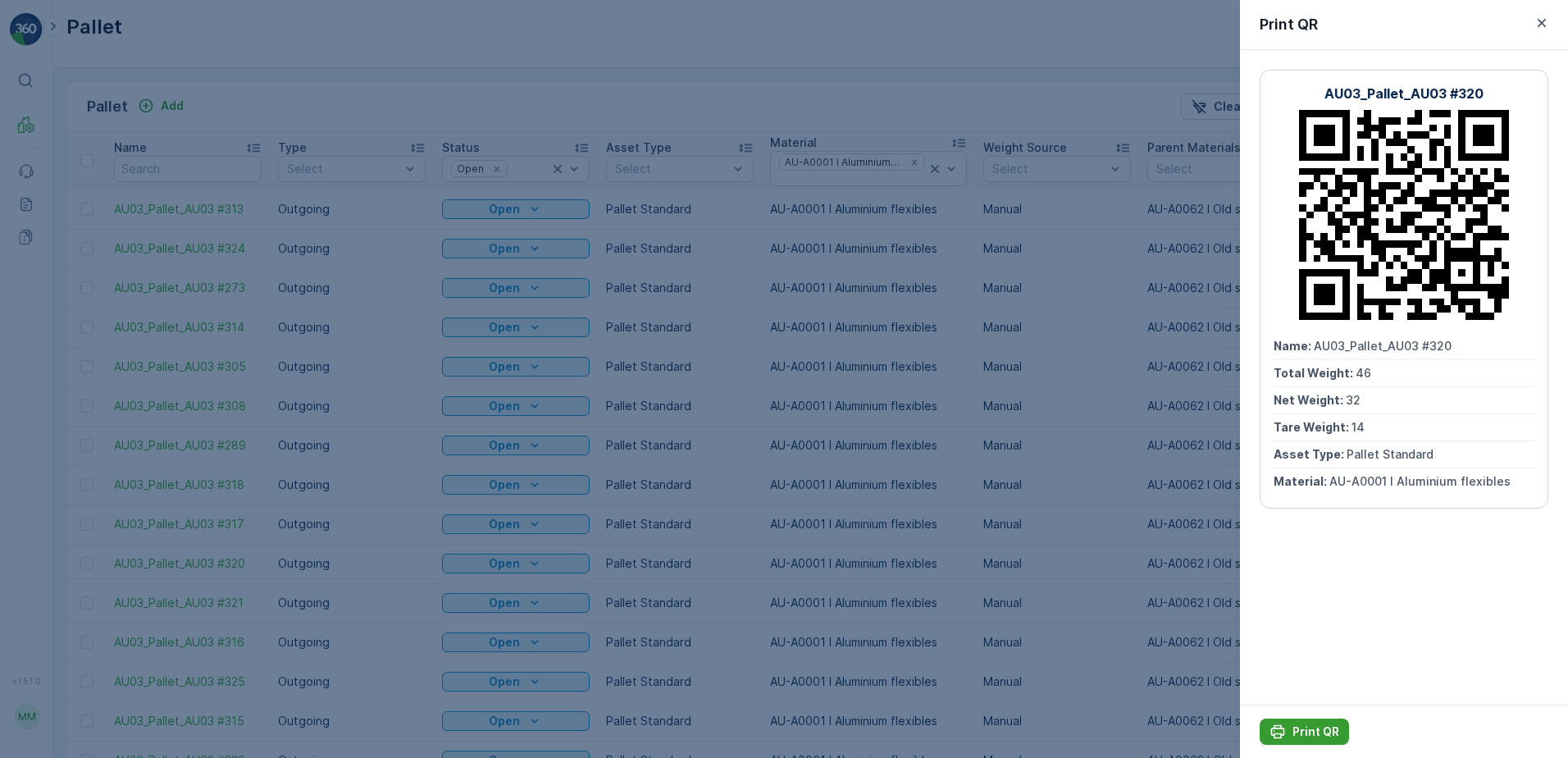
click at [1324, 728] on p "Print QR" at bounding box center [1316, 732] width 47 height 17
click at [1539, 23] on icon "button" at bounding box center [1542, 23] width 17 height 17
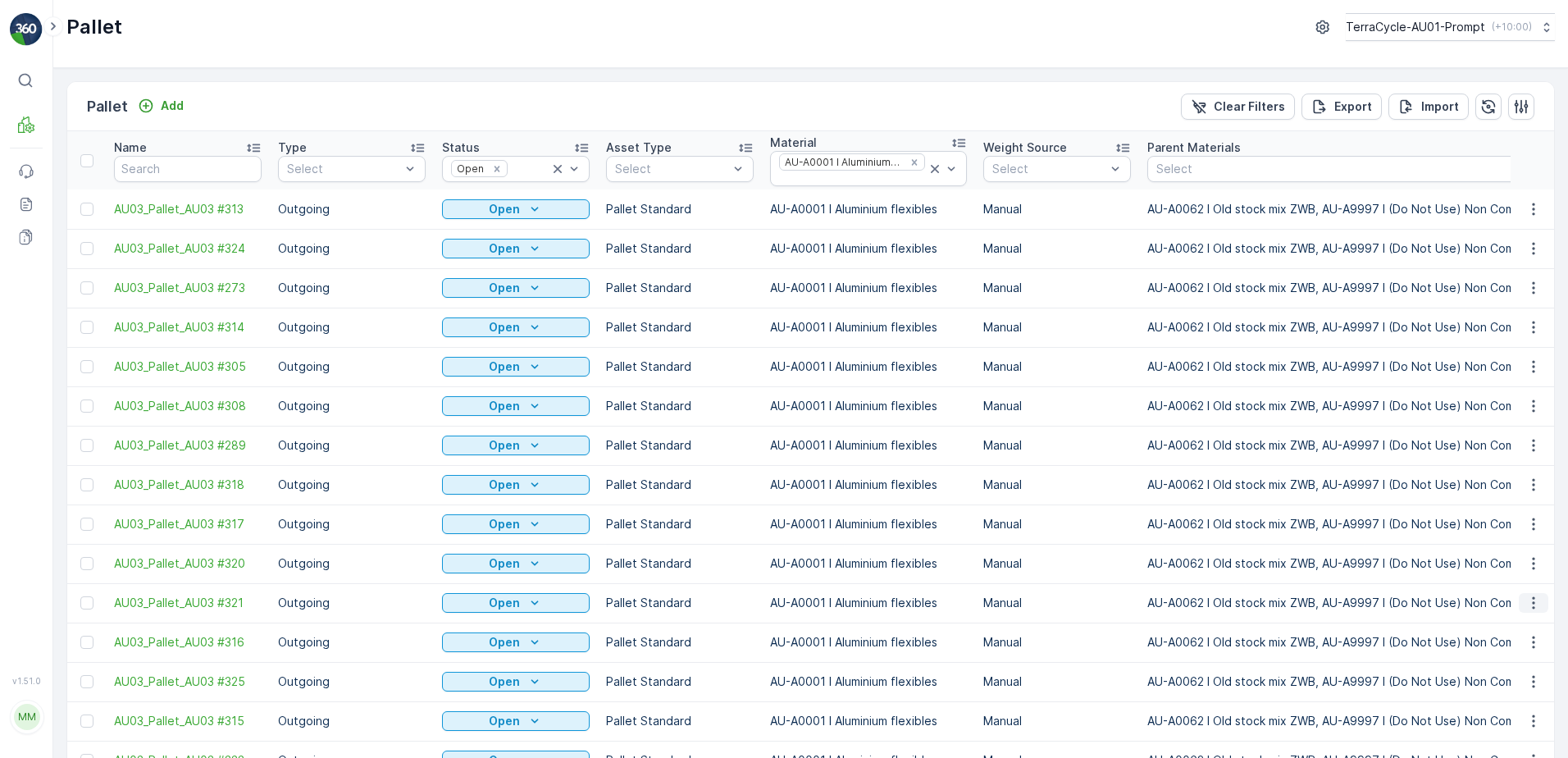
click at [1533, 595] on icon "button" at bounding box center [1533, 603] width 17 height 17
click at [1519, 354] on div "Print QR" at bounding box center [1513, 351] width 108 height 23
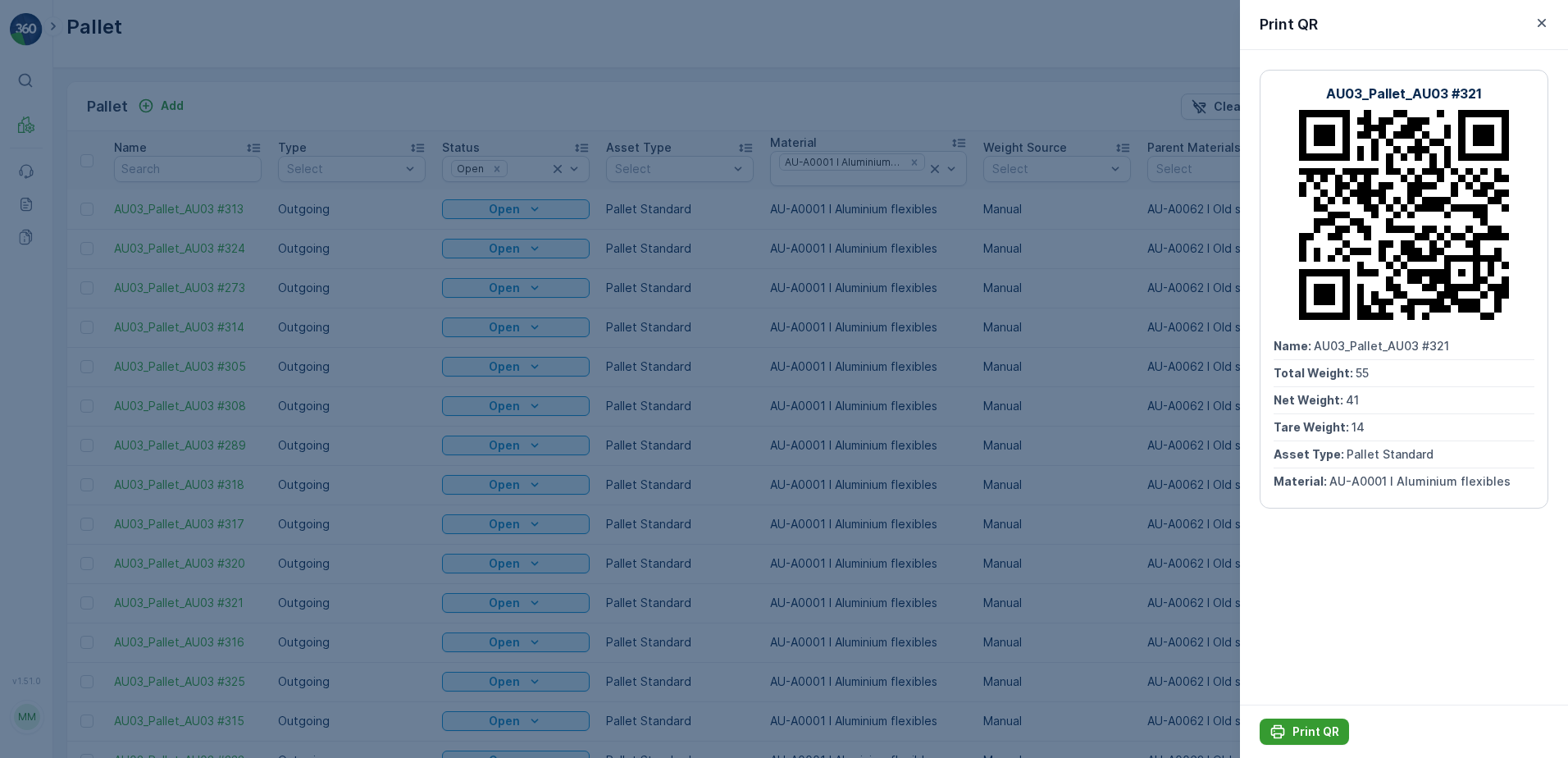
click at [1307, 726] on p "Print QR" at bounding box center [1316, 732] width 47 height 17
click at [1548, 27] on icon "button" at bounding box center [1542, 23] width 17 height 17
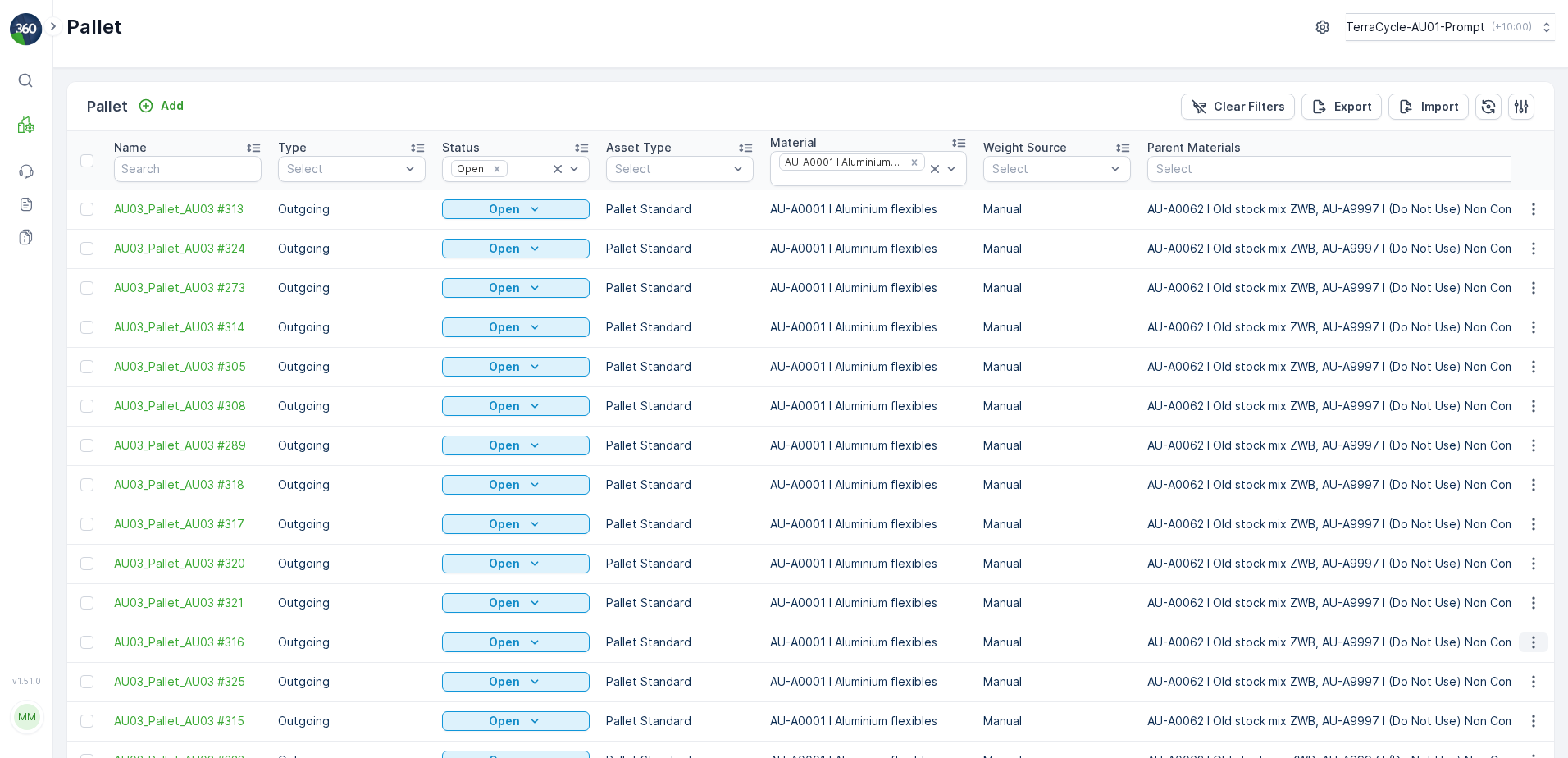
click at [1530, 634] on icon "button" at bounding box center [1533, 642] width 17 height 17
click at [1483, 391] on span "Print QR" at bounding box center [1489, 391] width 45 height 17
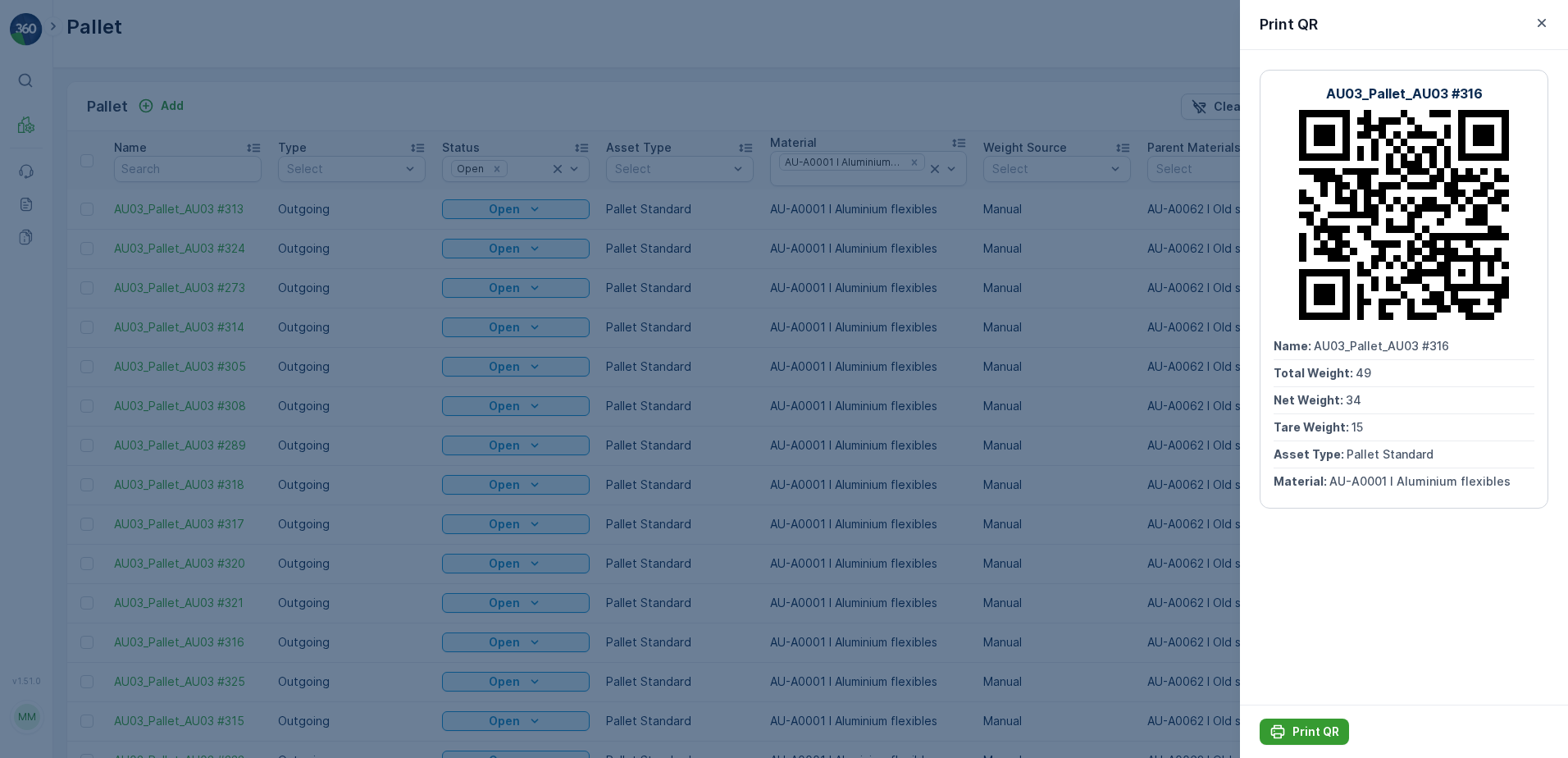
click at [1310, 732] on p "Print QR" at bounding box center [1316, 732] width 47 height 17
click at [1540, 17] on icon "button" at bounding box center [1542, 23] width 17 height 17
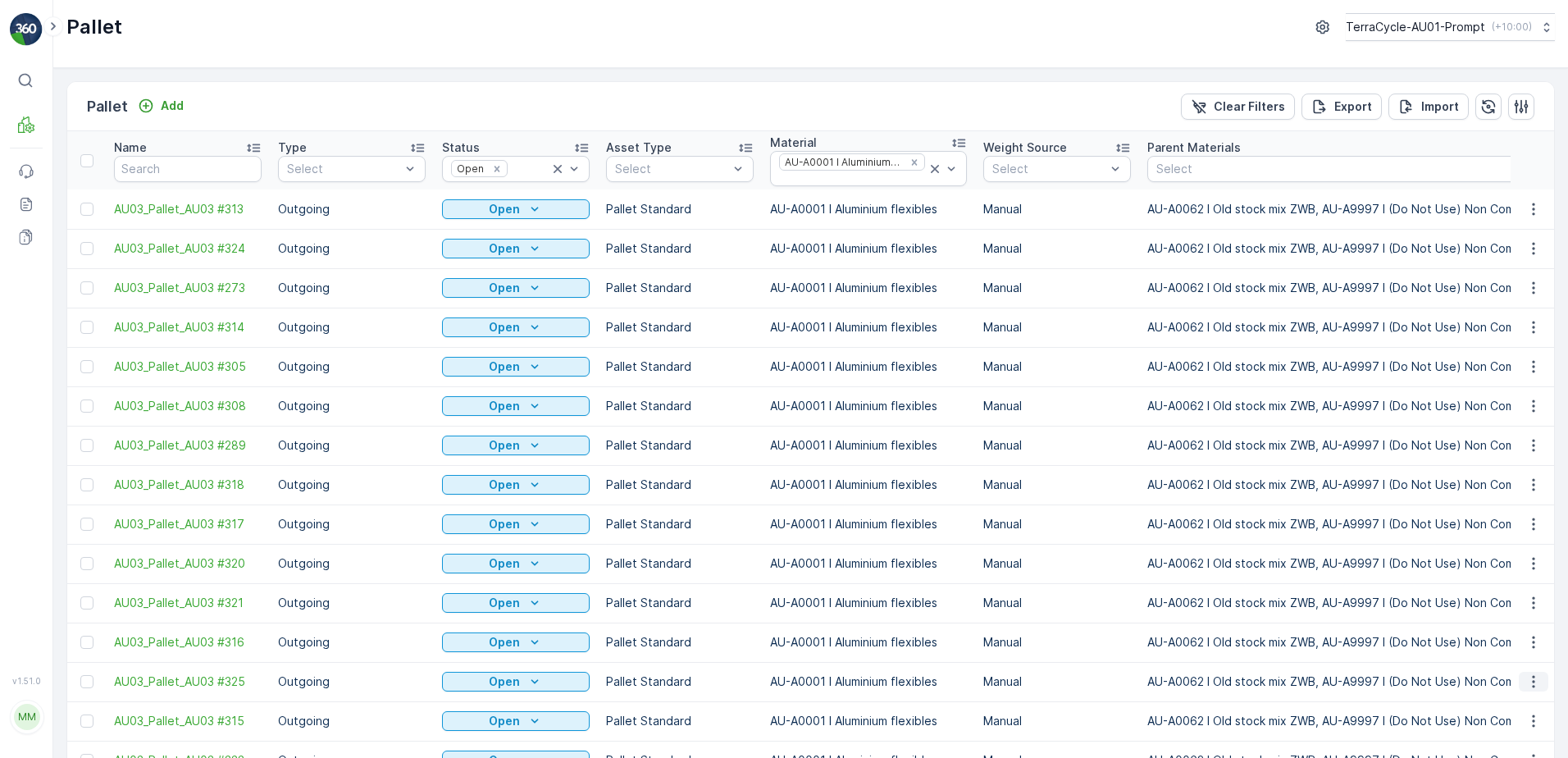
click at [1532, 676] on icon "button" at bounding box center [1533, 682] width 3 height 13
click at [1511, 429] on div "Print QR" at bounding box center [1513, 430] width 108 height 23
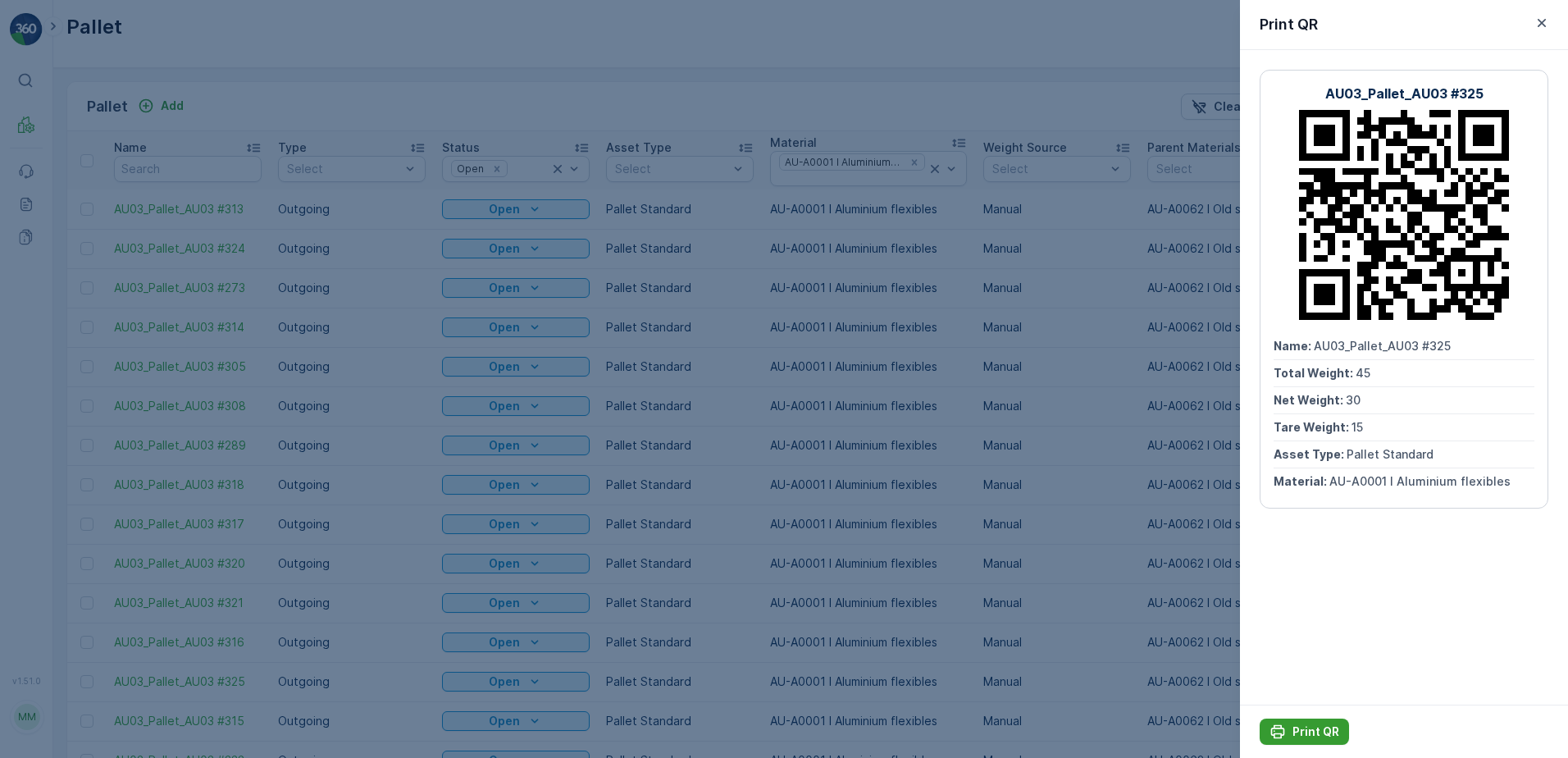
click at [1305, 733] on p "Print QR" at bounding box center [1316, 732] width 47 height 17
click at [1542, 23] on icon "button" at bounding box center [1542, 23] width 8 height 8
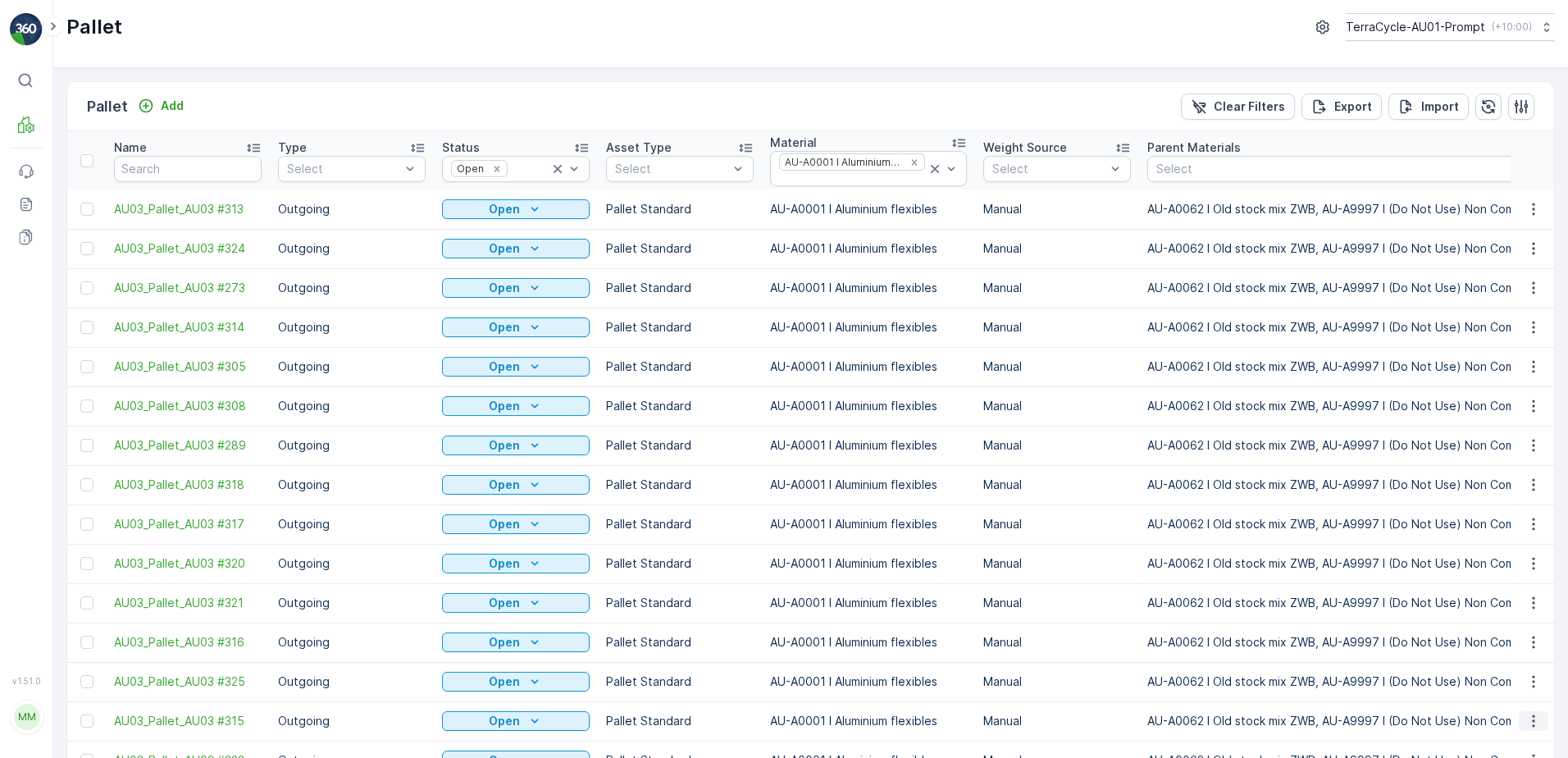
click at [1533, 713] on icon "button" at bounding box center [1533, 721] width 17 height 17
click at [1488, 479] on div "Print QR" at bounding box center [1513, 470] width 108 height 23
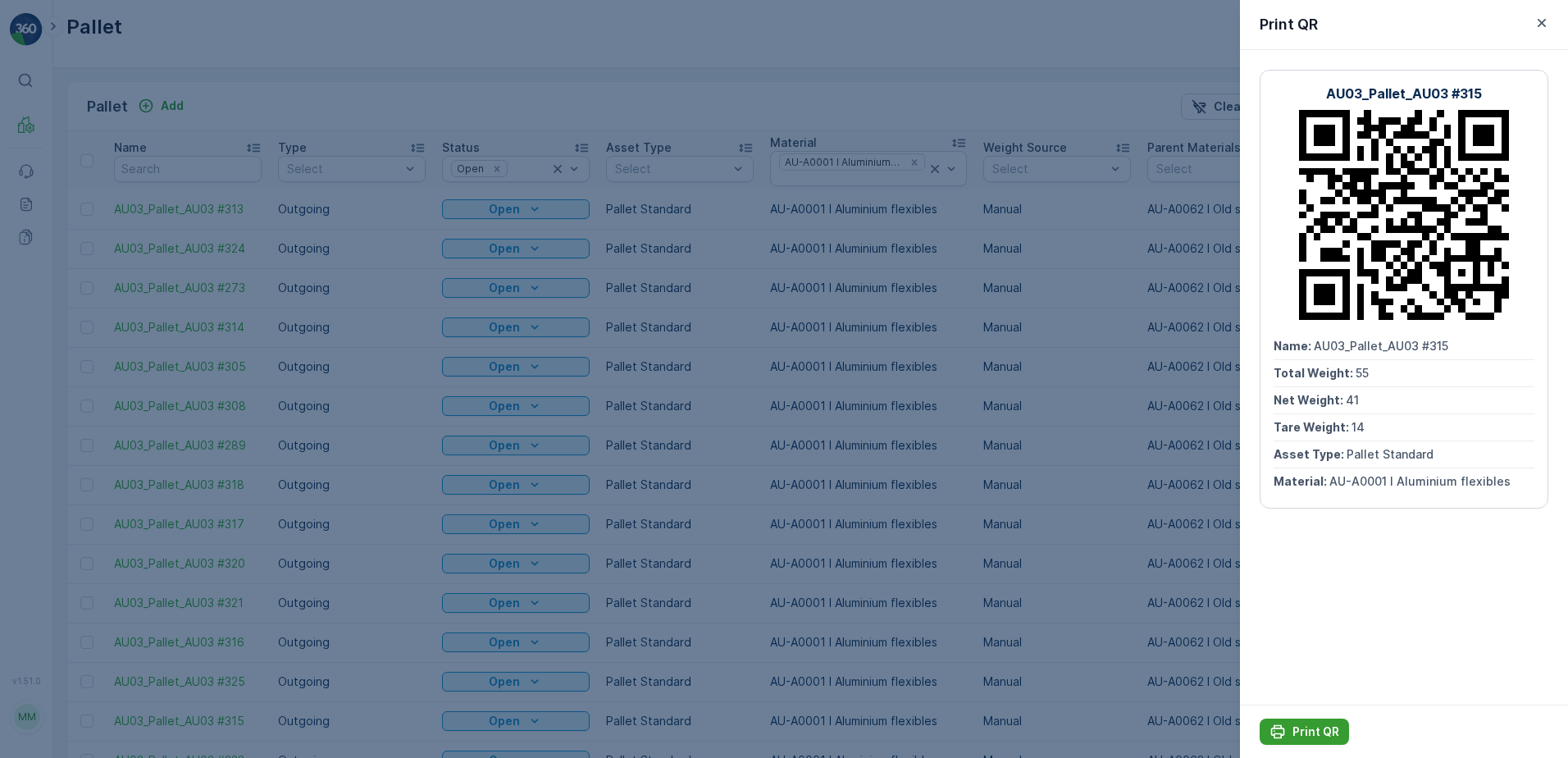
click at [1302, 727] on p "Print QR" at bounding box center [1316, 732] width 47 height 17
click at [1541, 25] on icon "button" at bounding box center [1542, 23] width 8 height 8
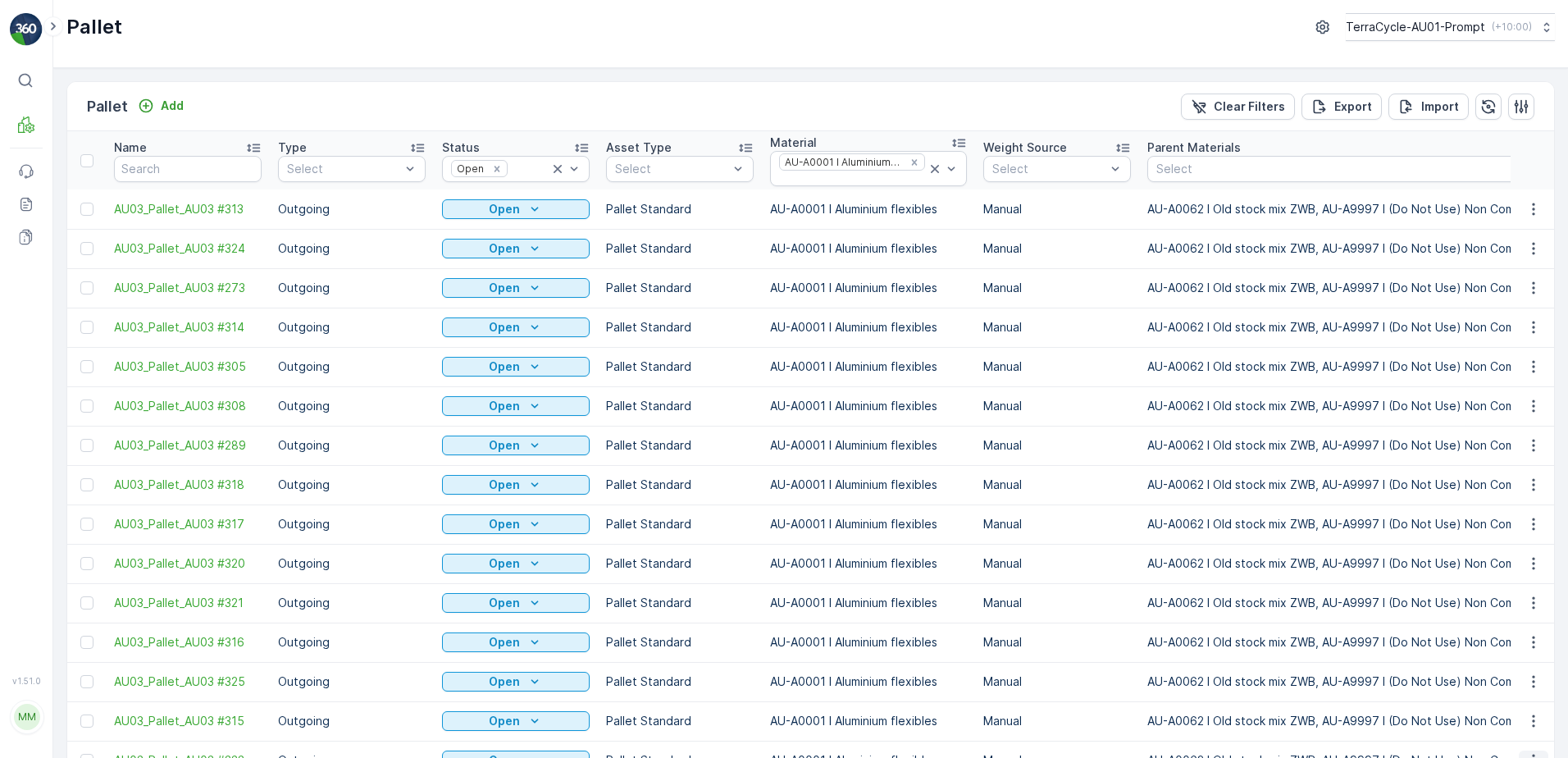
click at [1527, 752] on icon "button" at bounding box center [1533, 760] width 17 height 17
click at [1488, 509] on span "Print QR" at bounding box center [1489, 509] width 45 height 17
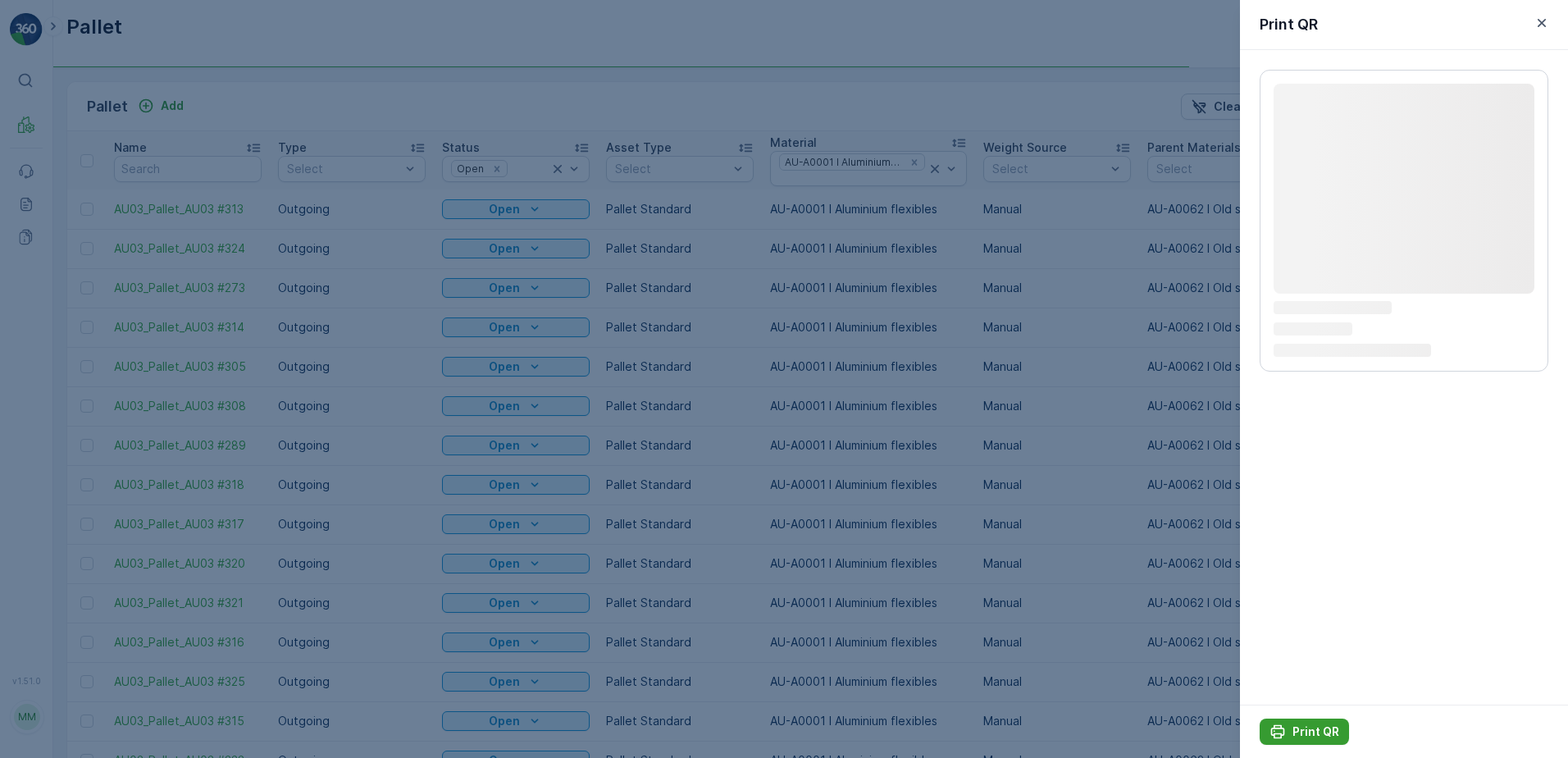
click at [1318, 729] on p "Print QR" at bounding box center [1316, 732] width 47 height 17
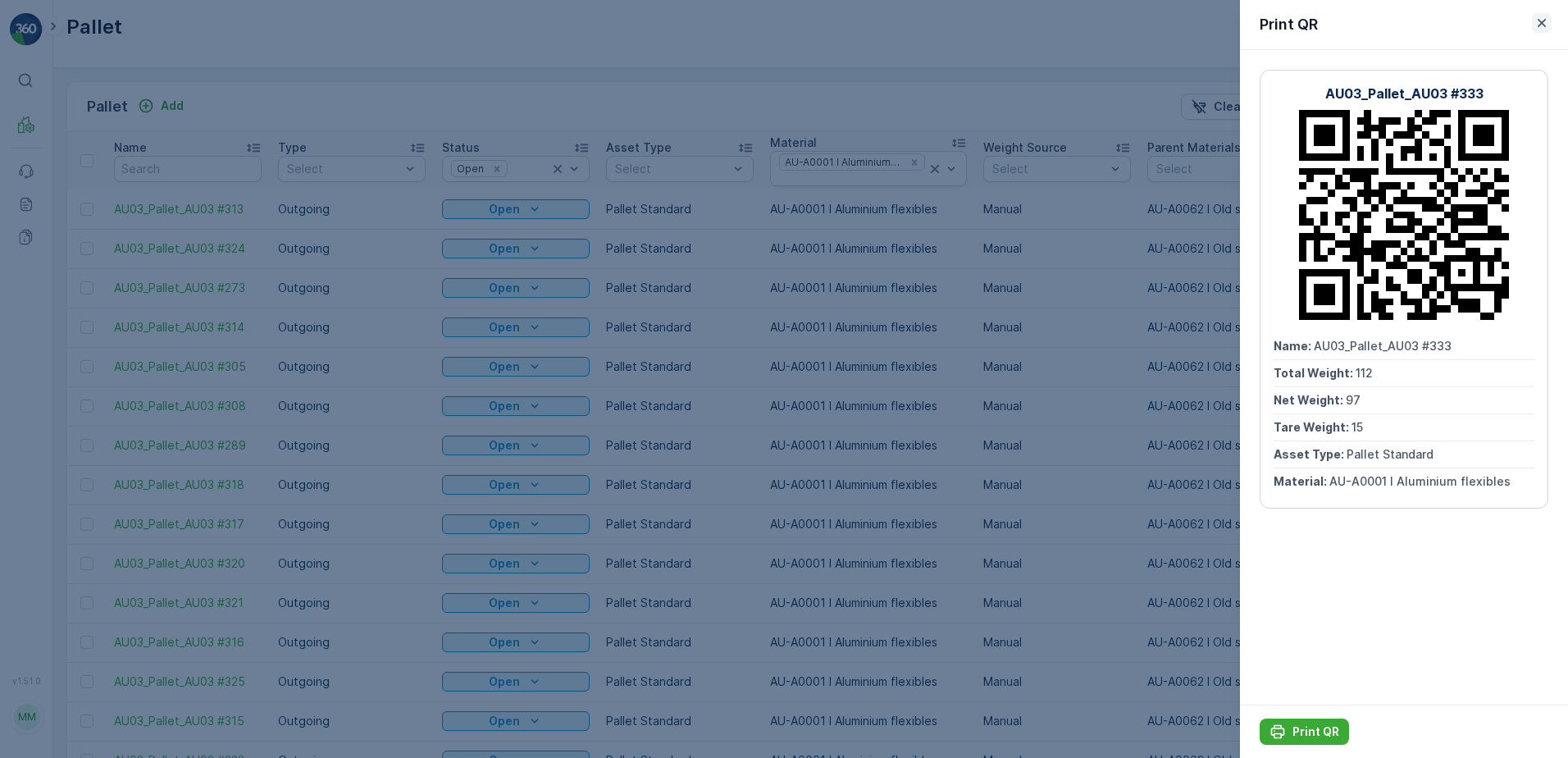
click at [1541, 21] on icon "button" at bounding box center [1542, 23] width 17 height 17
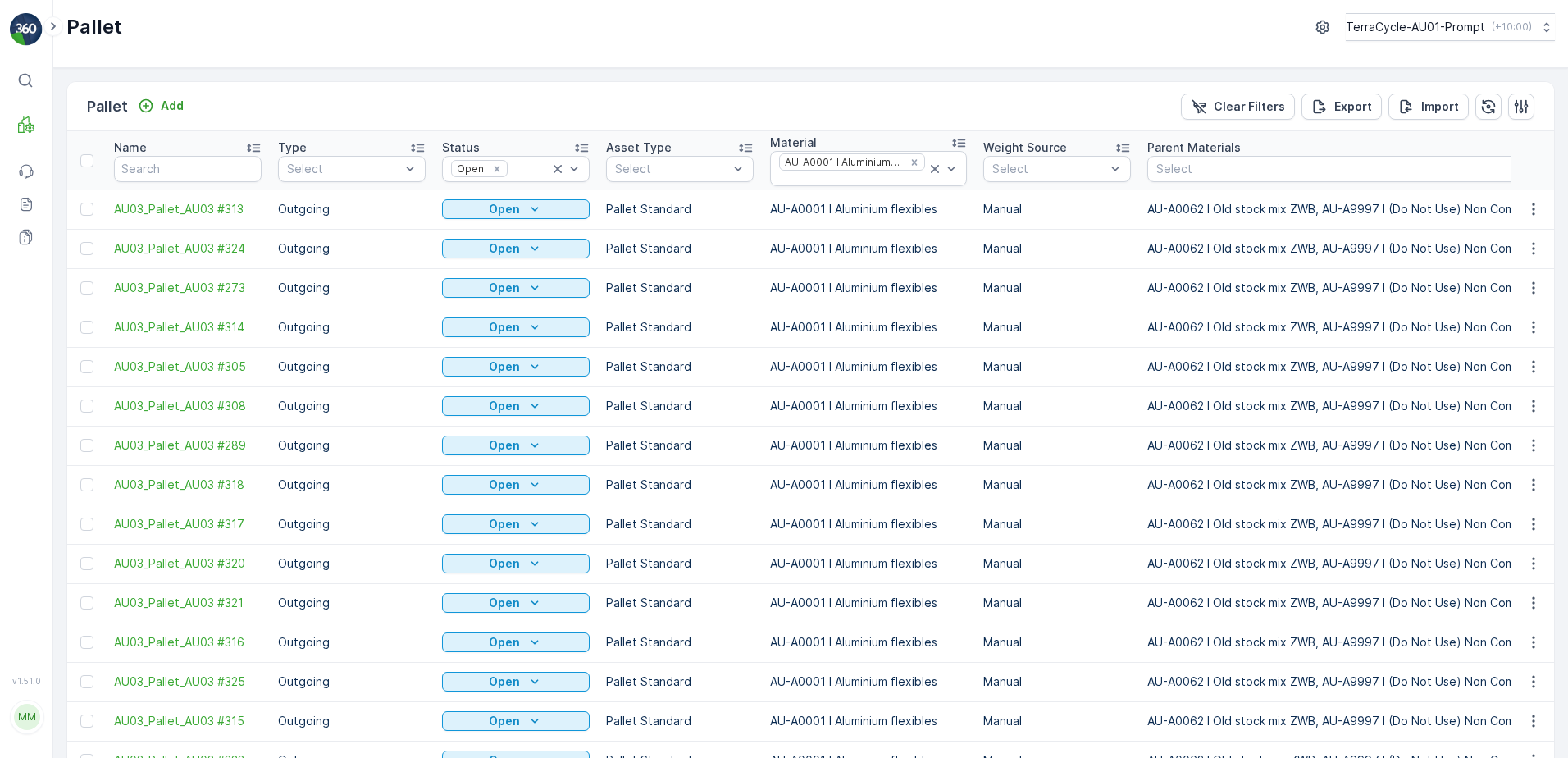
click at [1513, 546] on div "Print QR" at bounding box center [1513, 548] width 108 height 23
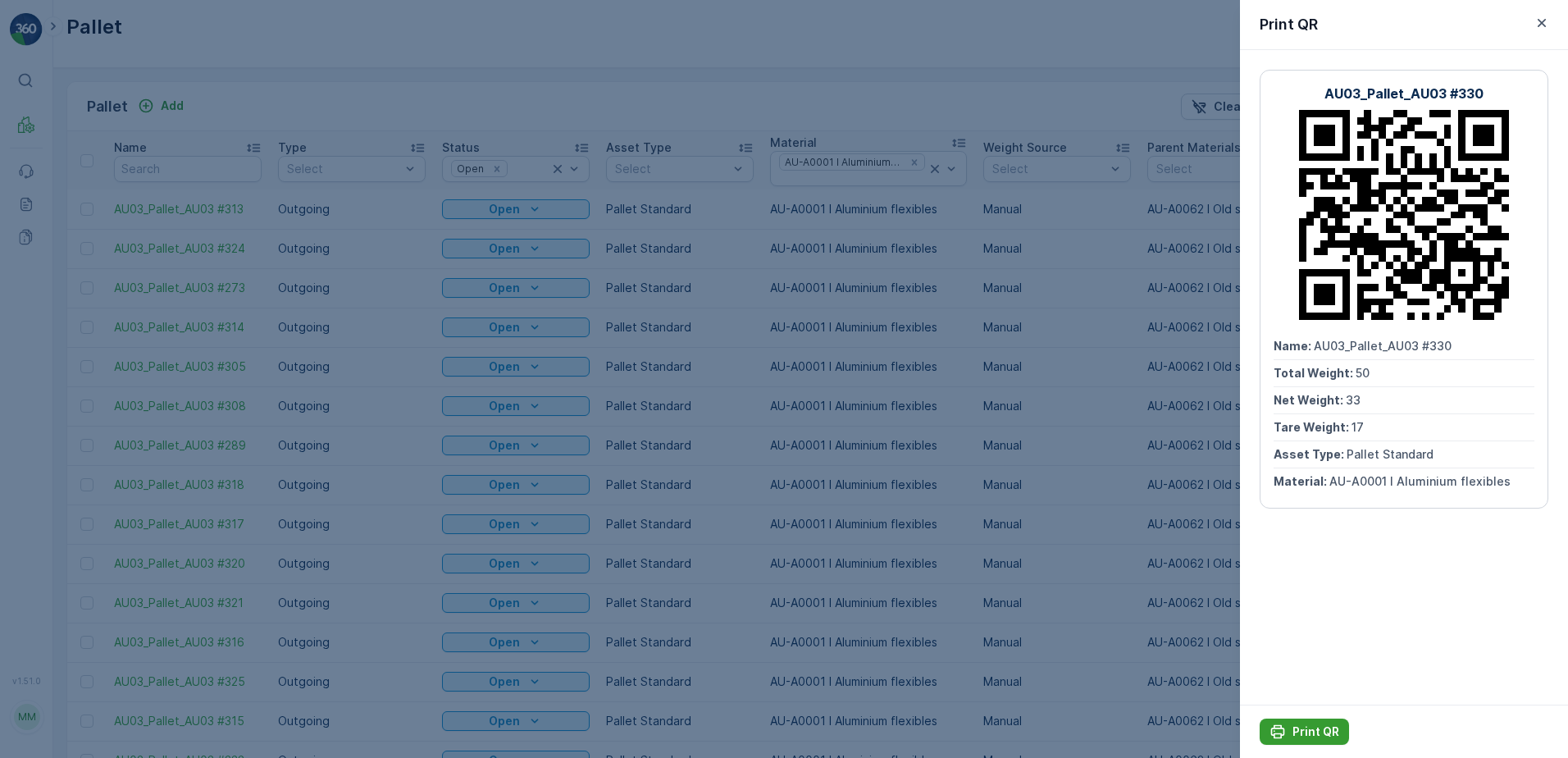
click at [1321, 732] on p "Print QR" at bounding box center [1316, 732] width 47 height 17
click at [1544, 25] on icon "button" at bounding box center [1542, 23] width 8 height 8
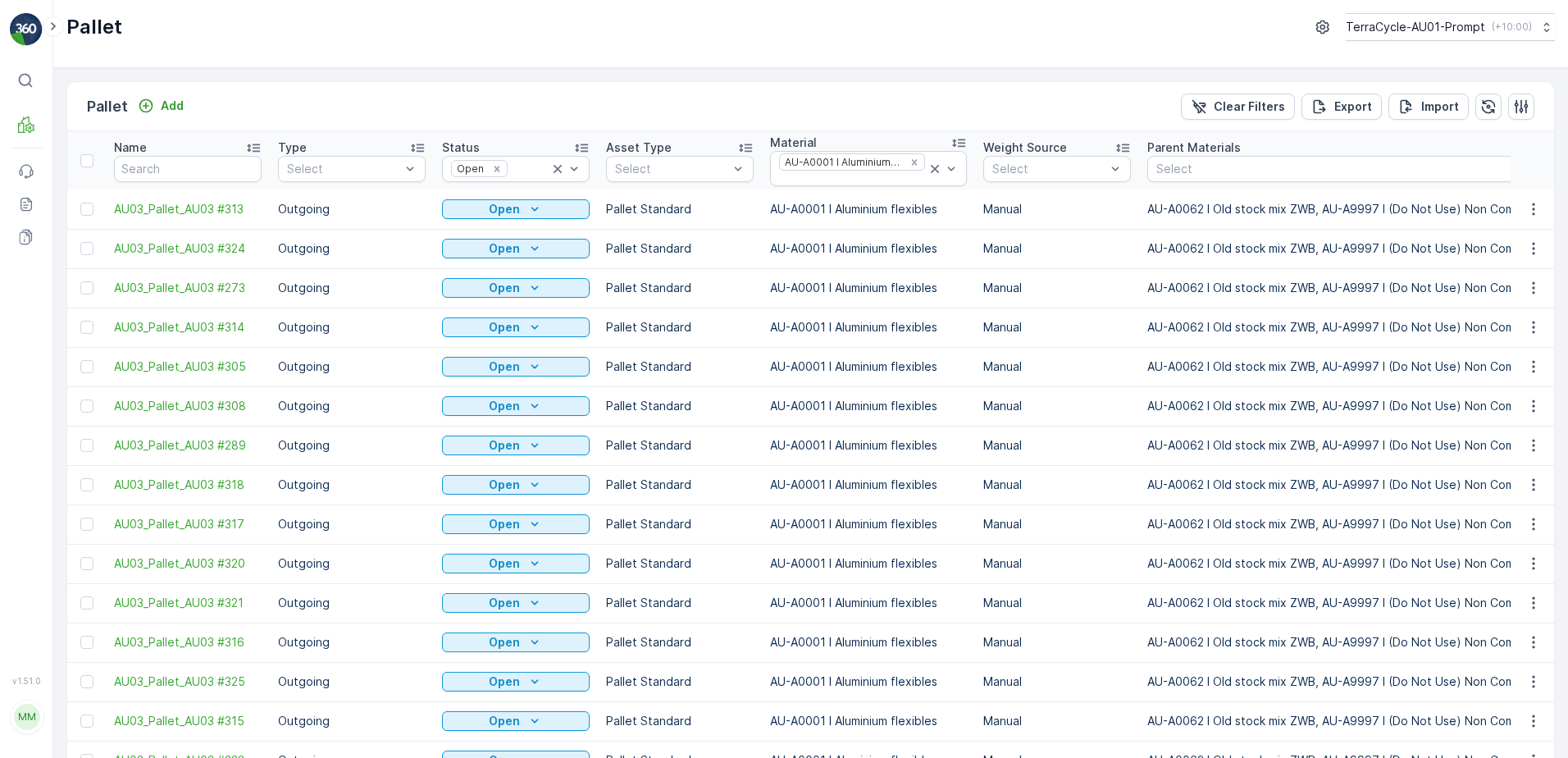
click at [1499, 583] on span "Print QR" at bounding box center [1489, 588] width 45 height 17
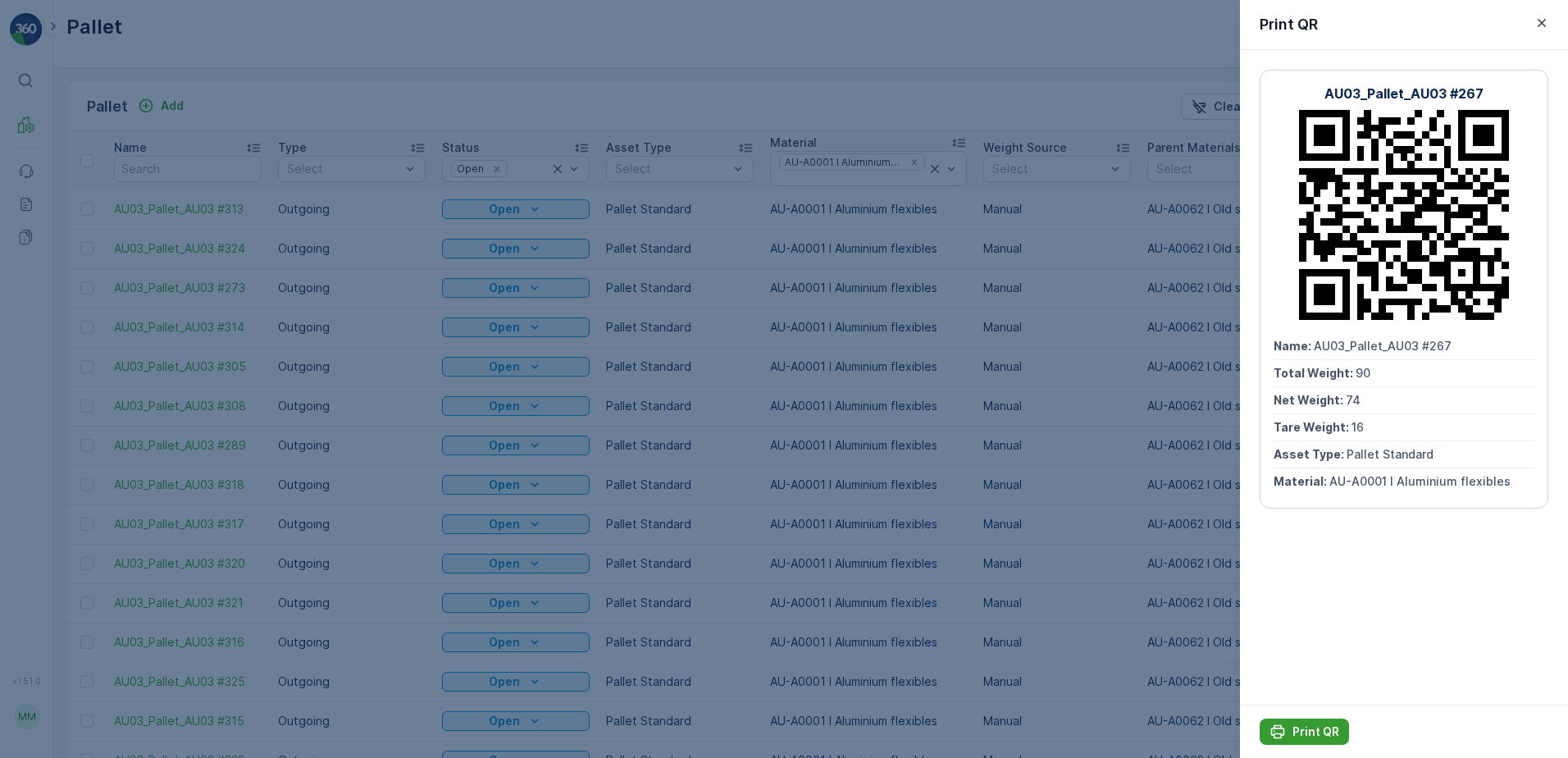
click at [1330, 728] on p "Print QR" at bounding box center [1316, 732] width 47 height 17
click at [1542, 25] on icon "button" at bounding box center [1542, 23] width 17 height 17
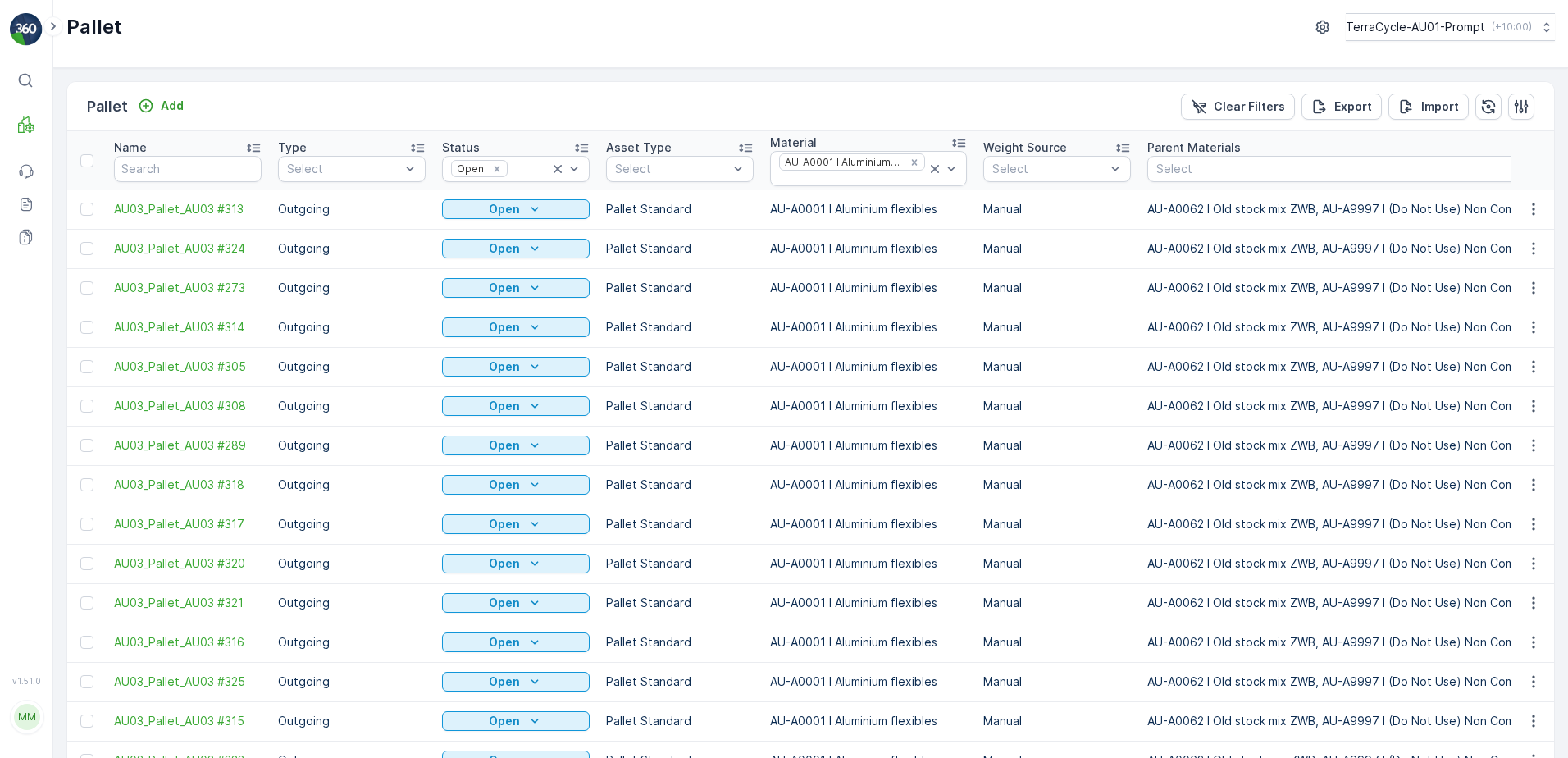
click at [1500, 627] on span "Print QR" at bounding box center [1489, 628] width 45 height 17
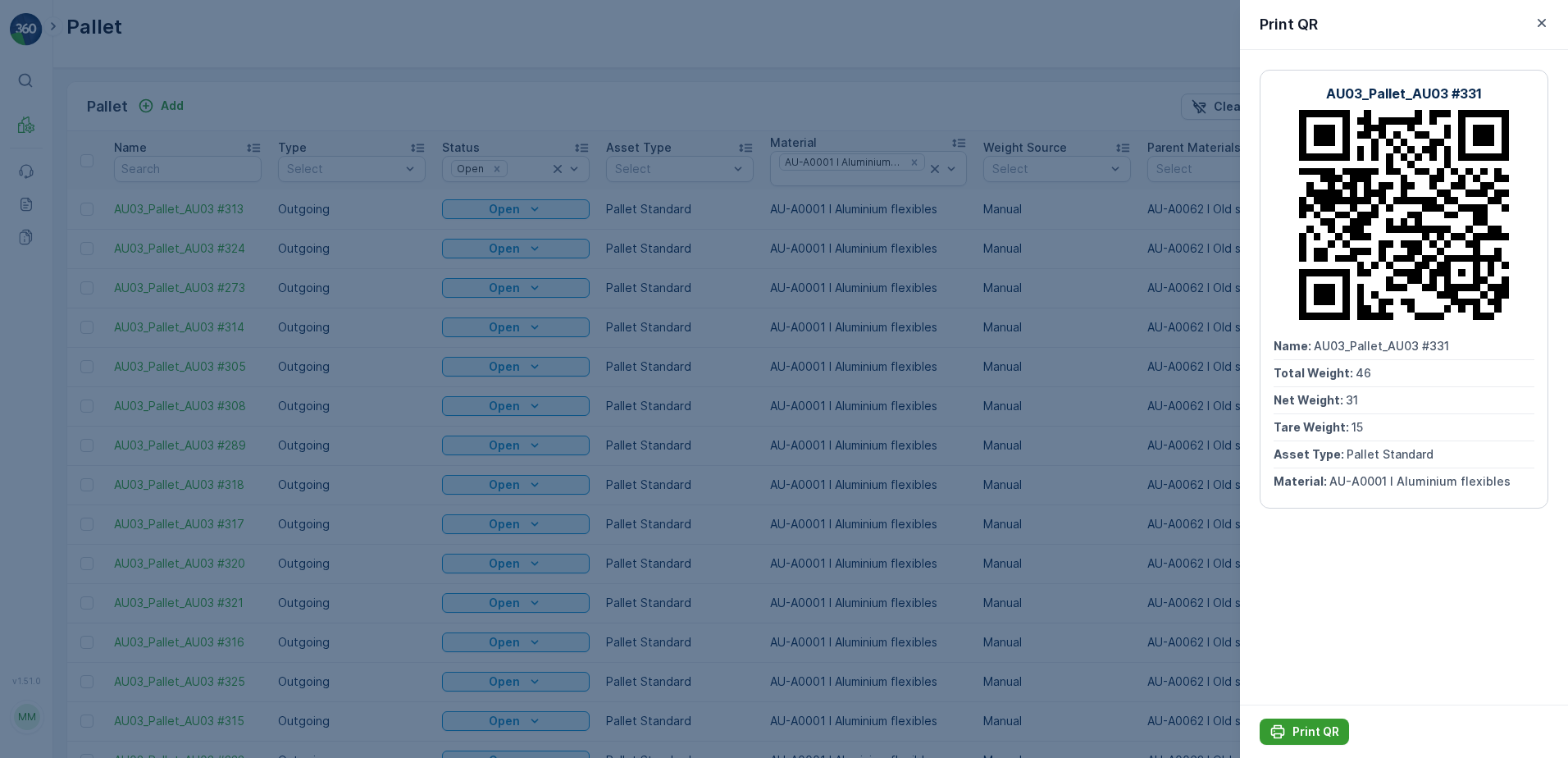
click at [1321, 728] on p "Print QR" at bounding box center [1316, 732] width 47 height 17
click at [1539, 22] on icon "button" at bounding box center [1542, 23] width 17 height 17
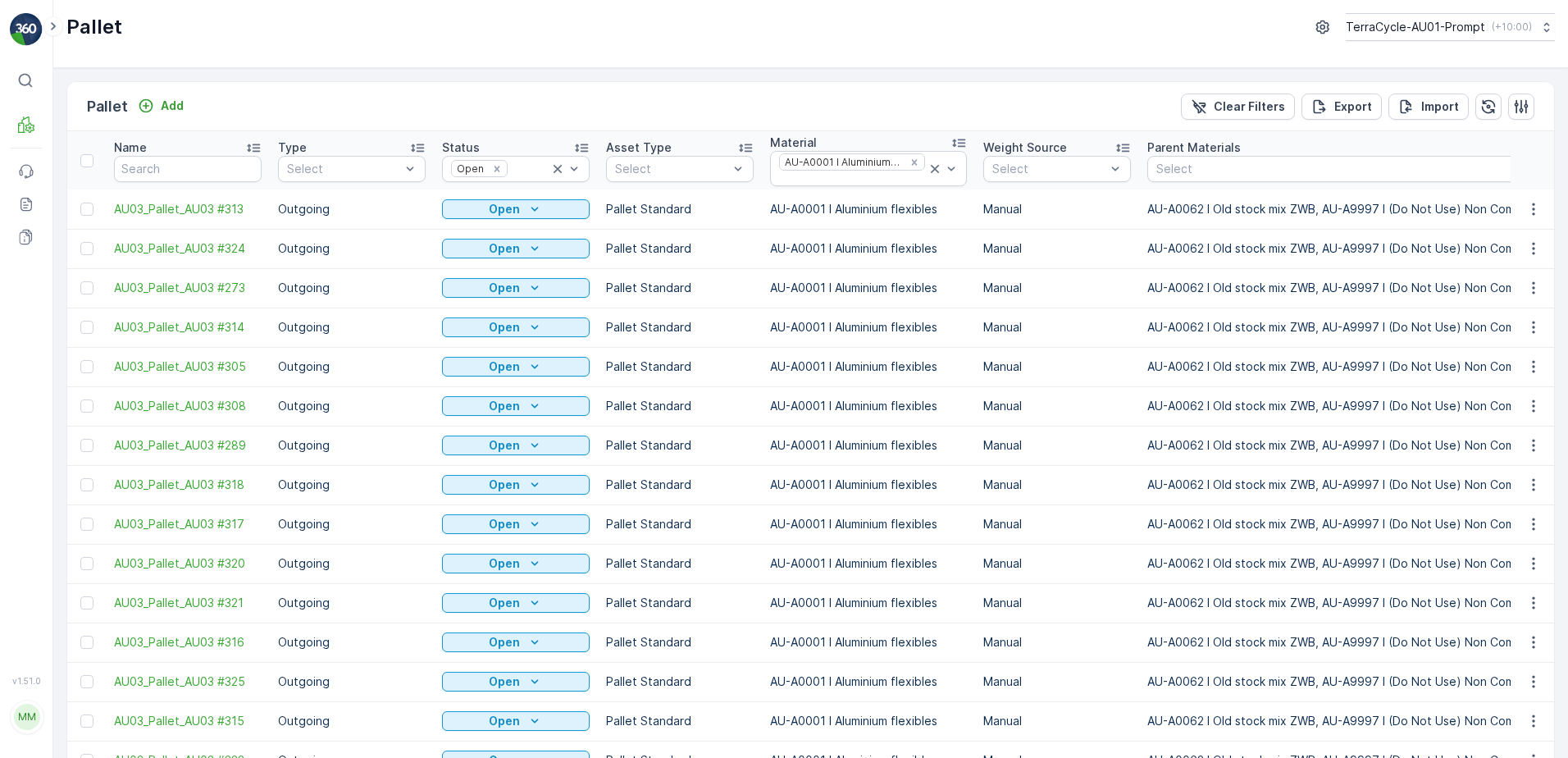
click at [1491, 667] on span "Print QR" at bounding box center [1489, 667] width 45 height 17
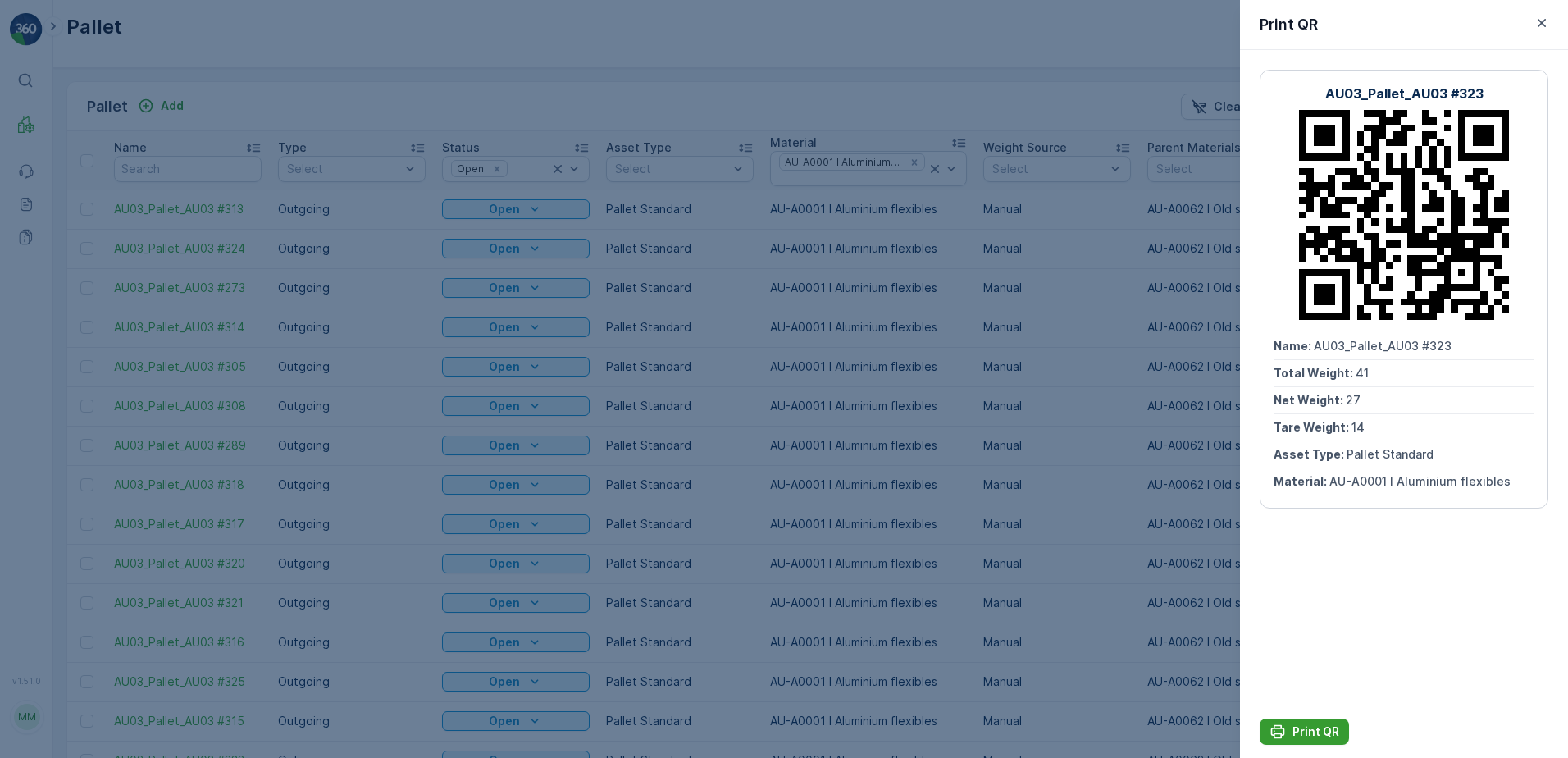
click at [1306, 732] on p "Print QR" at bounding box center [1316, 732] width 47 height 17
click at [1540, 23] on icon "button" at bounding box center [1542, 23] width 17 height 17
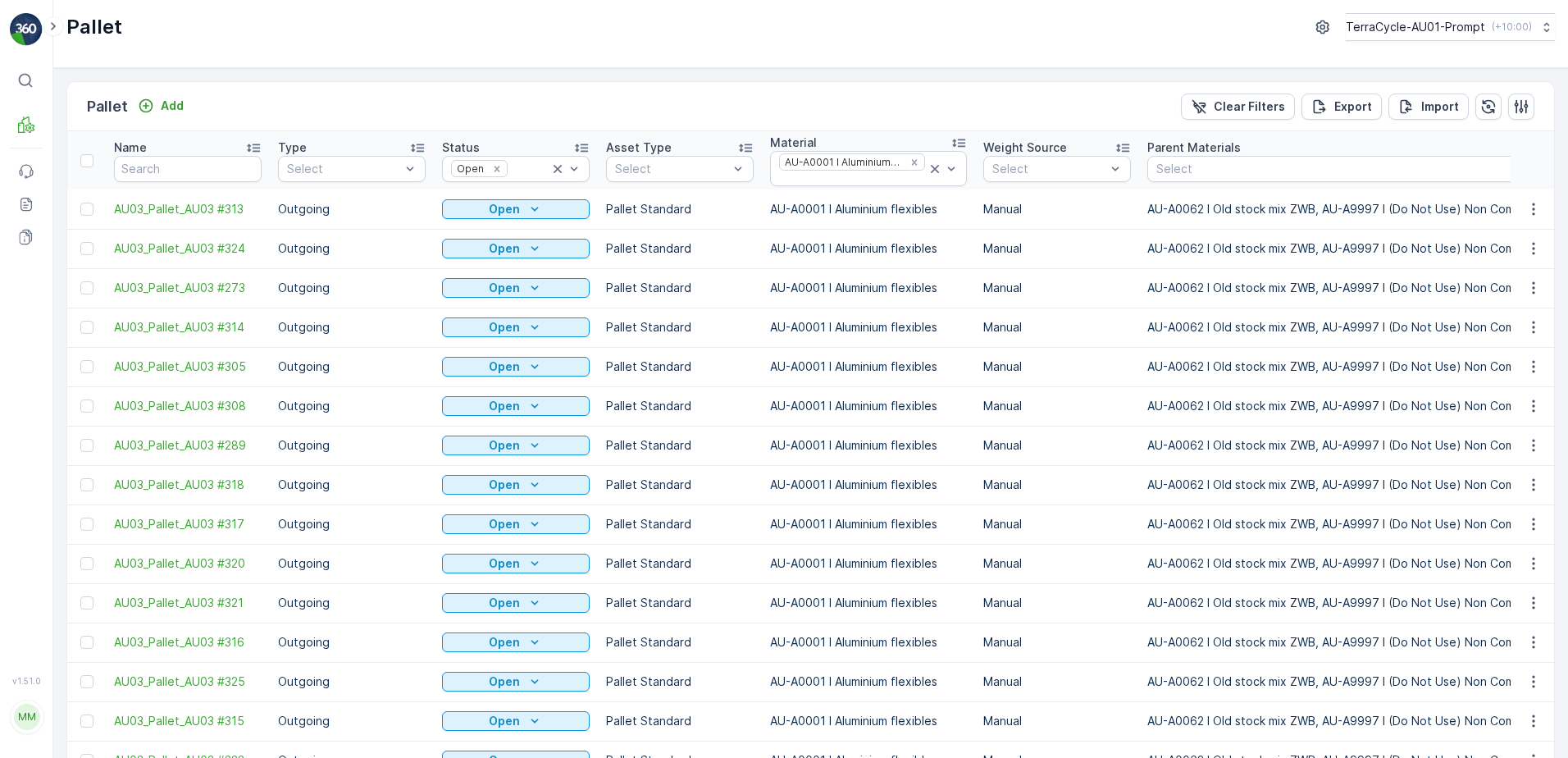
click at [1499, 706] on span "Print QR" at bounding box center [1489, 706] width 45 height 17
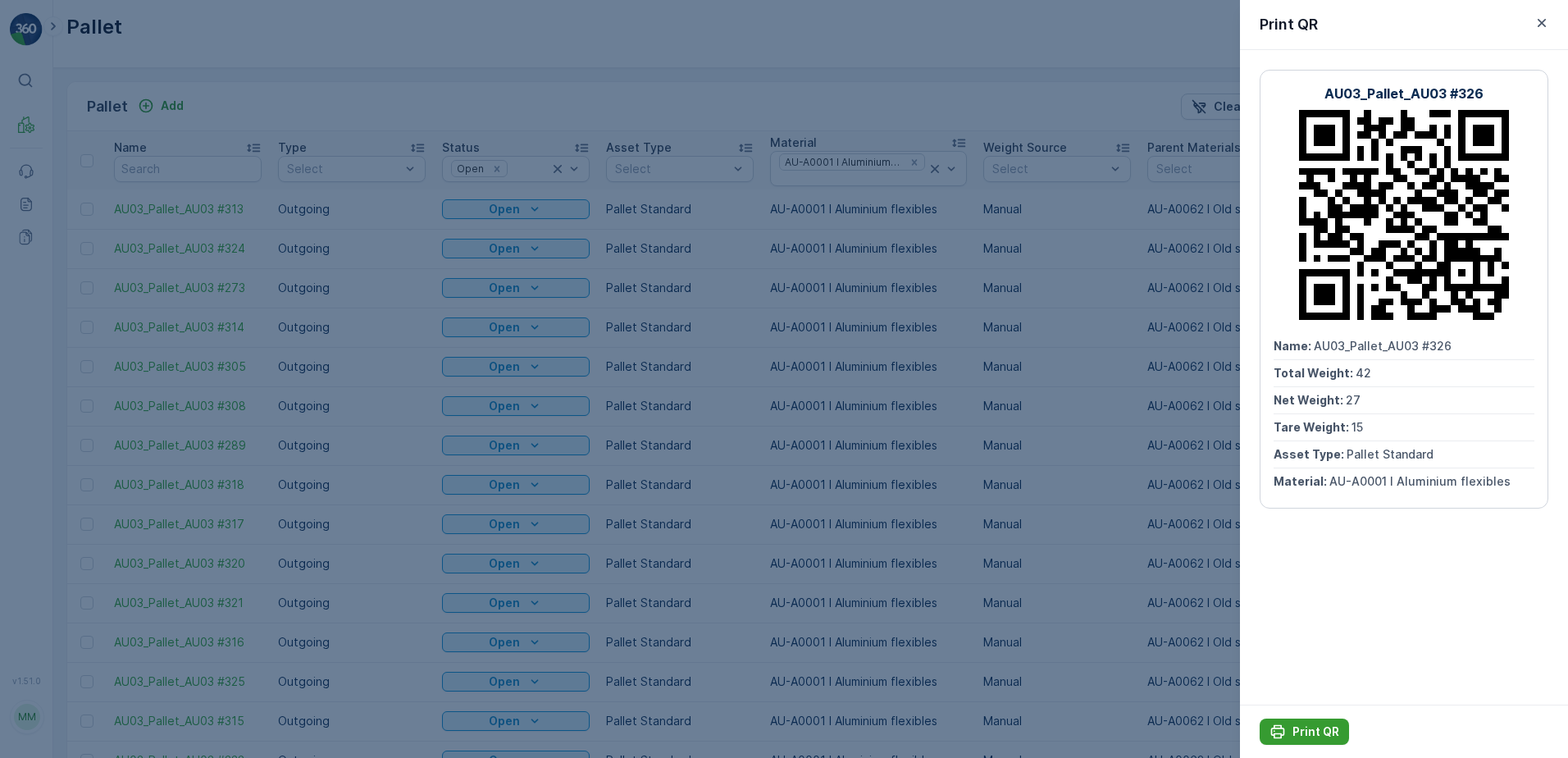
click at [1318, 728] on p "Print QR" at bounding box center [1316, 732] width 47 height 17
click at [1544, 23] on icon "button" at bounding box center [1542, 23] width 8 height 8
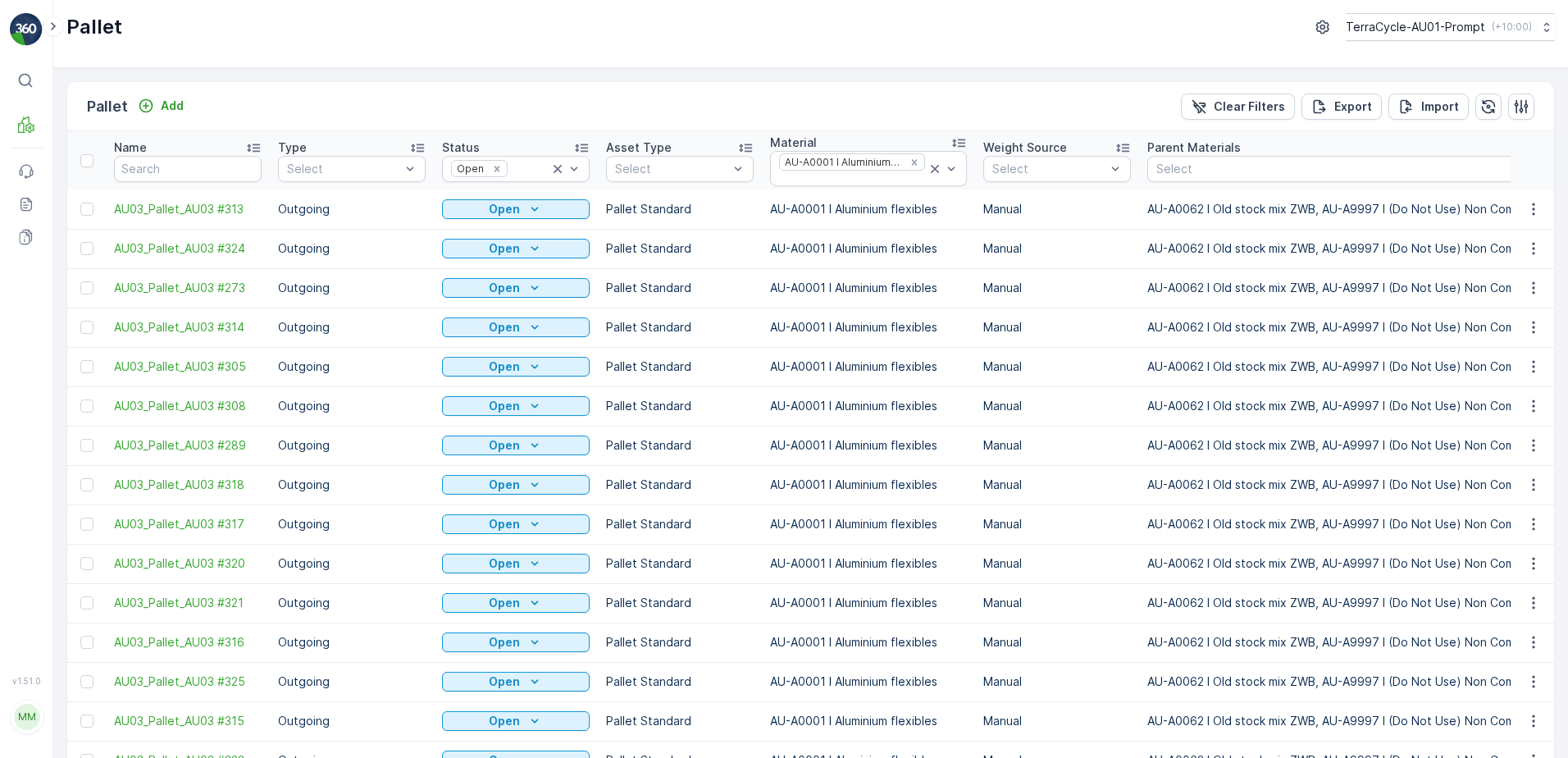
click at [1493, 573] on span "Print QR" at bounding box center [1489, 574] width 45 height 17
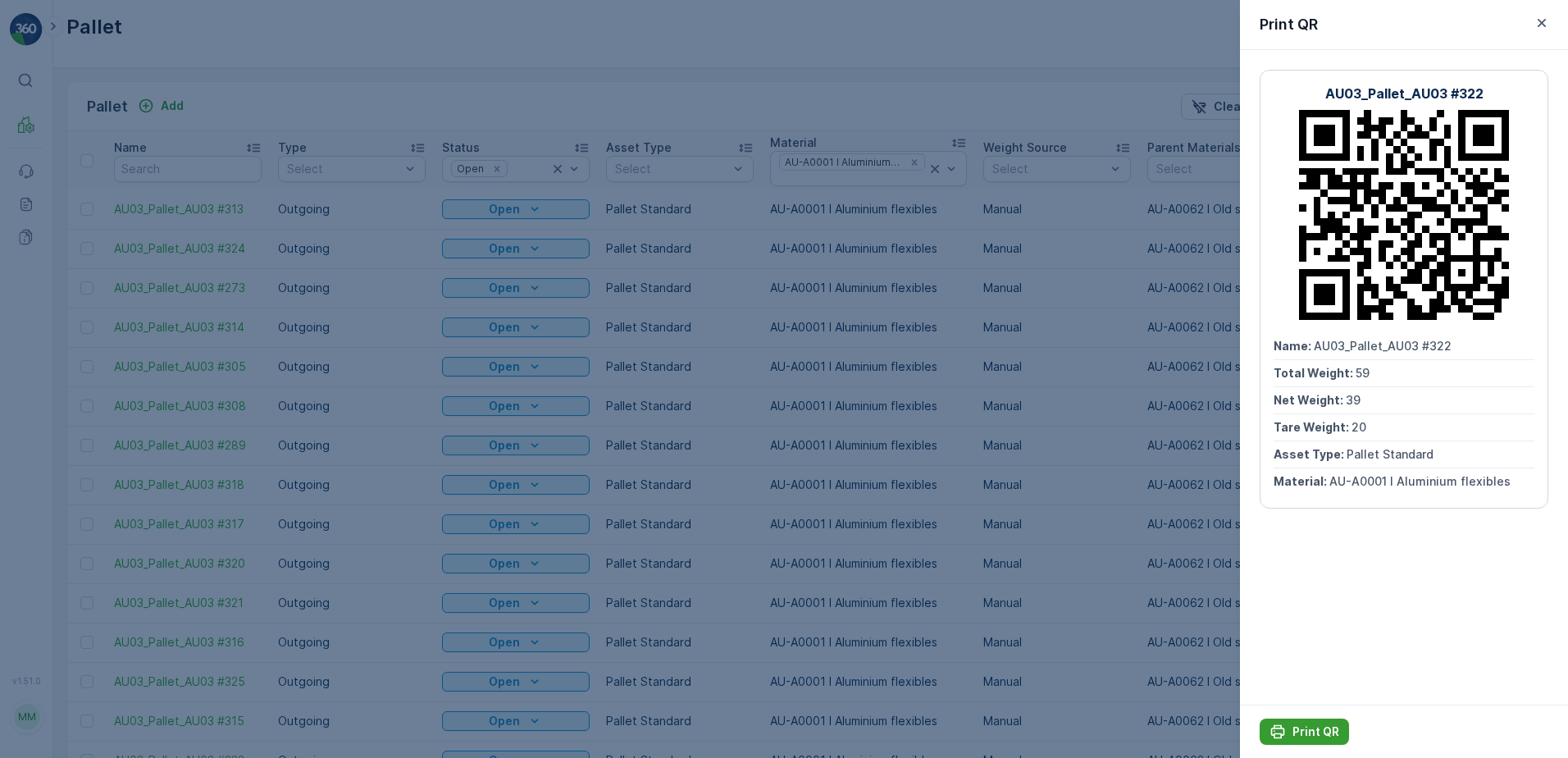
click at [1313, 732] on p "Print QR" at bounding box center [1316, 732] width 47 height 17
click at [1543, 23] on icon "button" at bounding box center [1542, 23] width 8 height 8
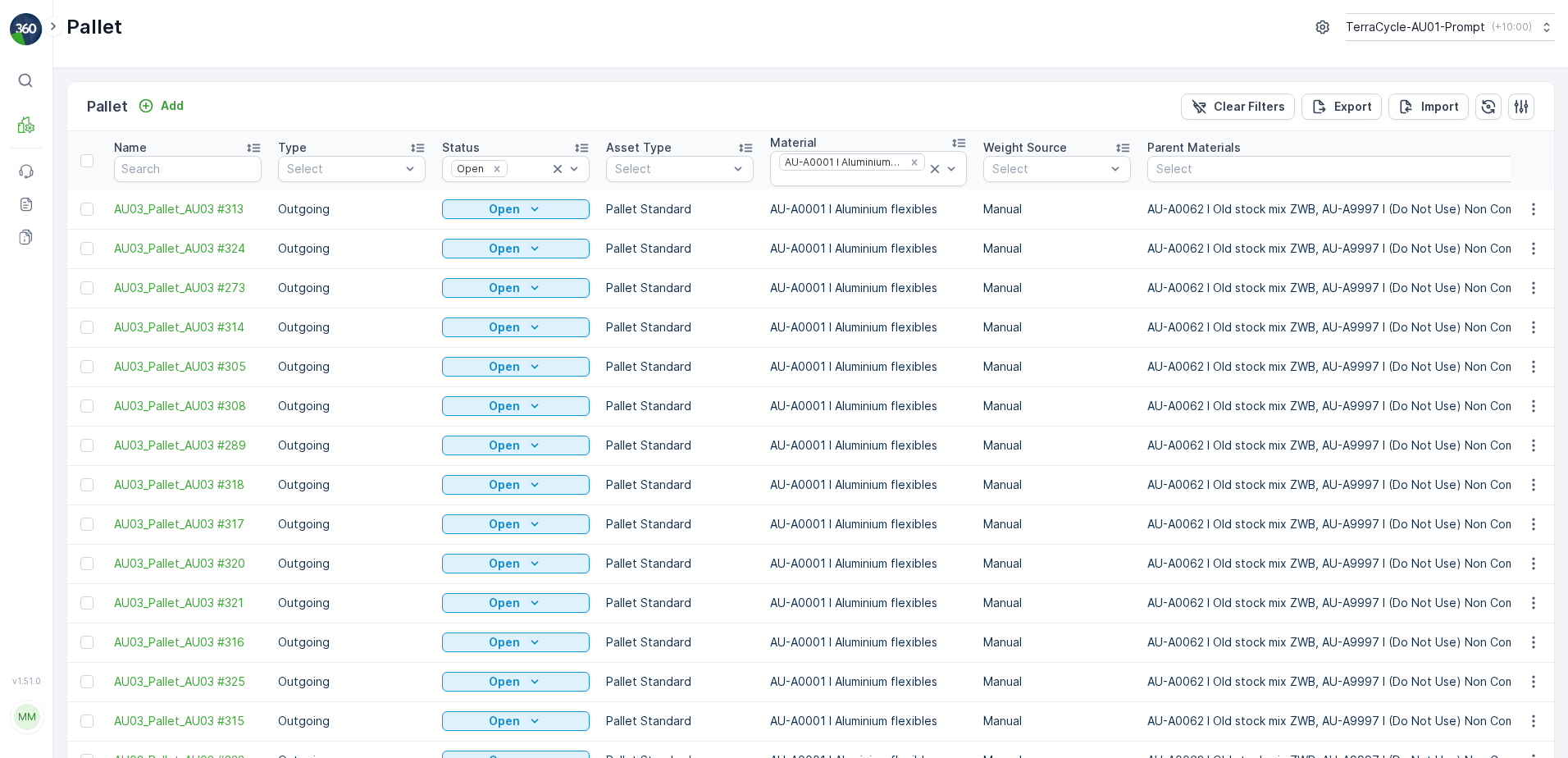
click at [1491, 616] on span "Print QR" at bounding box center [1489, 614] width 45 height 17
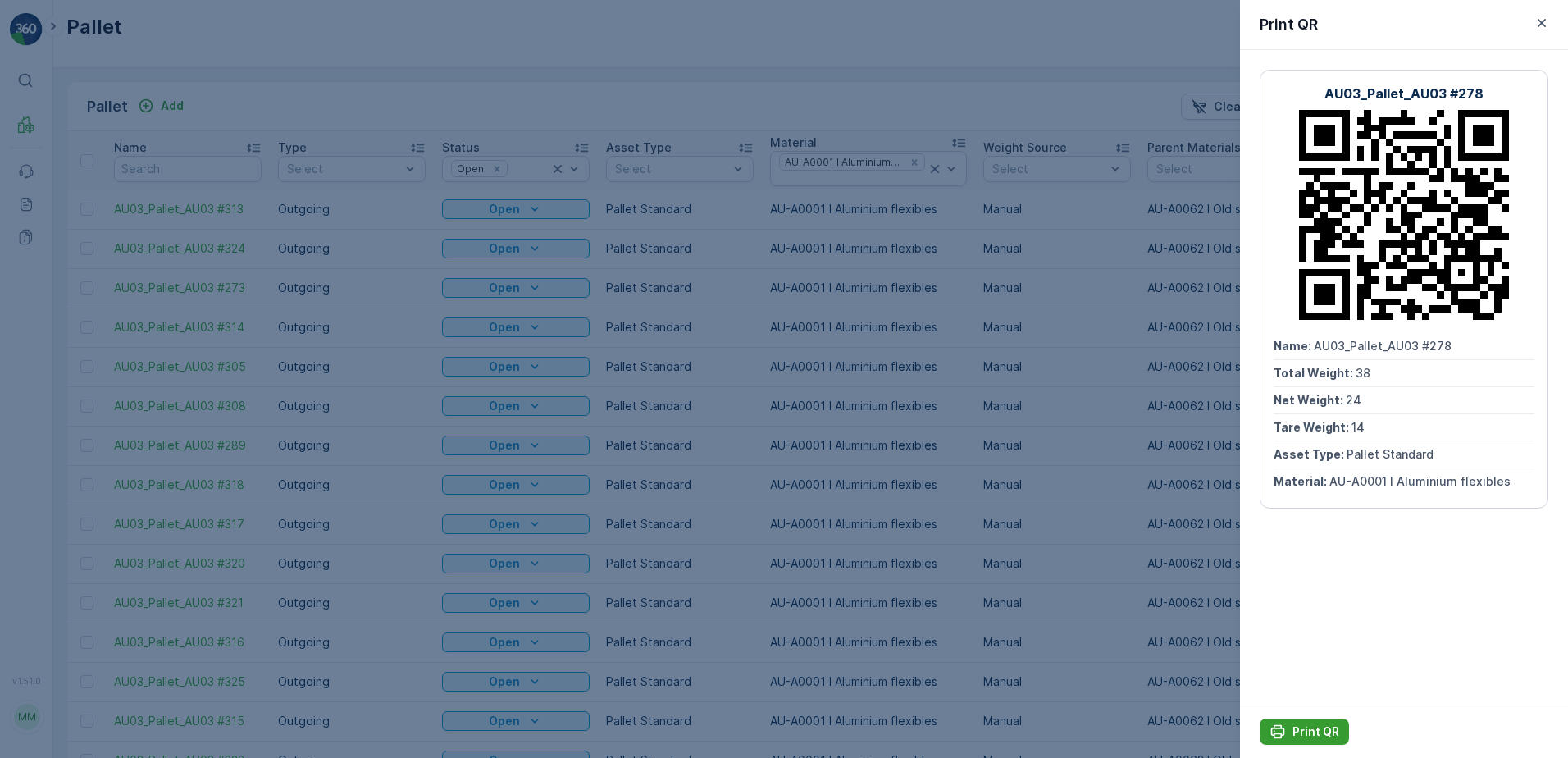
click at [1320, 722] on button "Print QR" at bounding box center [1303, 732] width 89 height 26
click at [1544, 19] on icon "button" at bounding box center [1542, 23] width 17 height 17
